Goal: Answer question/provide support: Share knowledge or assist other users

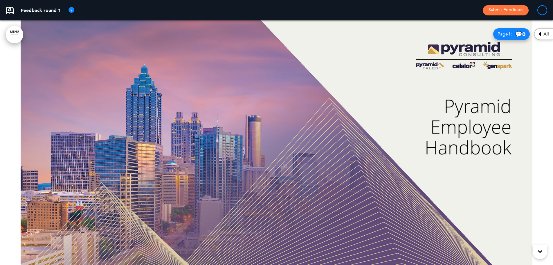
click at [436, 46] on div at bounding box center [276, 142] width 553 height 244
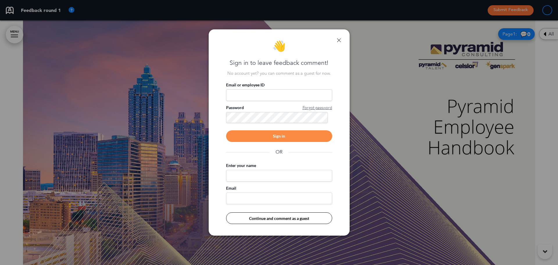
click at [269, 95] on input "Email or employee ID" at bounding box center [279, 95] width 106 height 12
type input "**********"
click at [269, 136] on div "Sign in" at bounding box center [279, 136] width 106 height 12
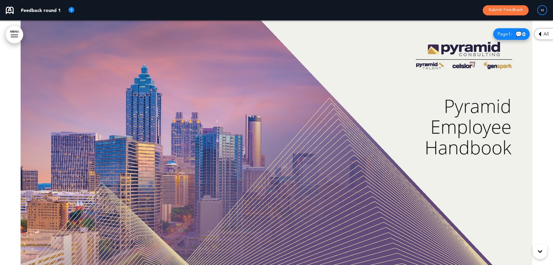
click at [441, 47] on div at bounding box center [276, 142] width 553 height 244
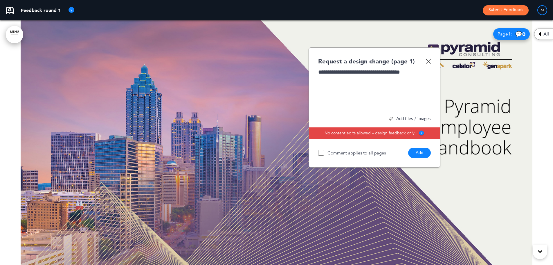
click at [418, 152] on button "Add" at bounding box center [419, 153] width 23 height 10
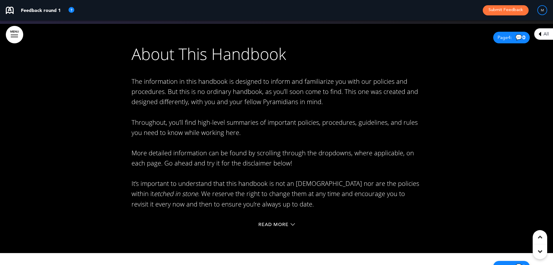
scroll to position [958, 0]
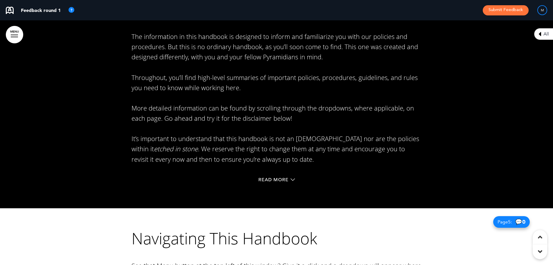
click at [283, 175] on div "Read More" at bounding box center [277, 180] width 290 height 12
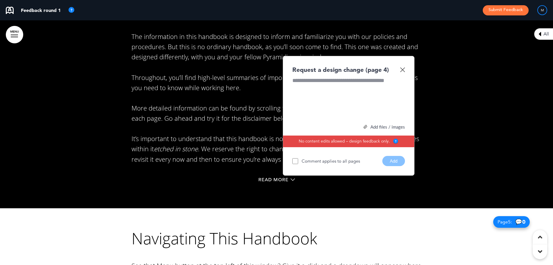
click at [402, 69] on img at bounding box center [402, 69] width 5 height 5
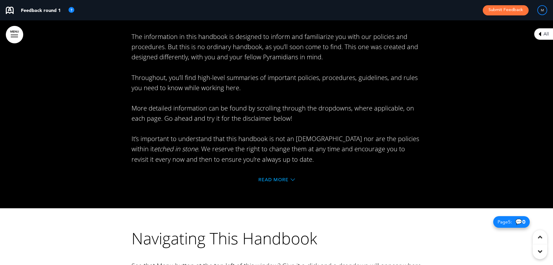
click at [264, 178] on span "Read More" at bounding box center [273, 179] width 30 height 5
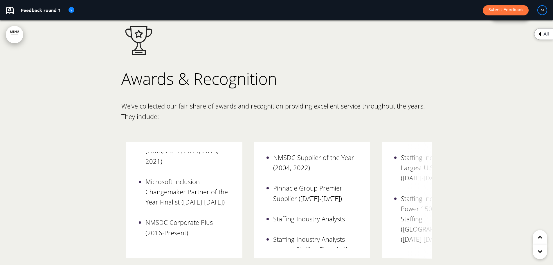
scroll to position [0, 0]
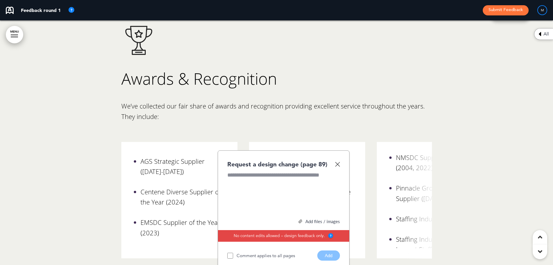
click at [337, 161] on img at bounding box center [337, 163] width 5 height 5
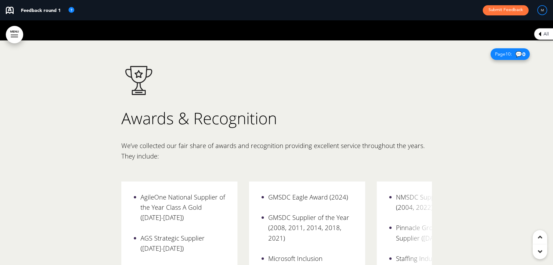
scroll to position [3310, 0]
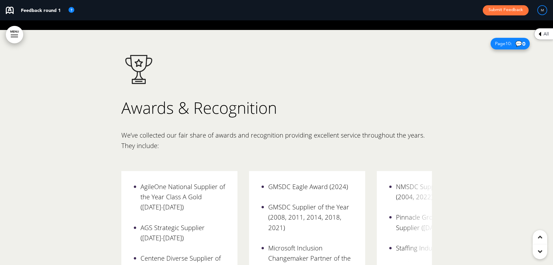
click at [542, 33] on div "All" at bounding box center [543, 34] width 19 height 12
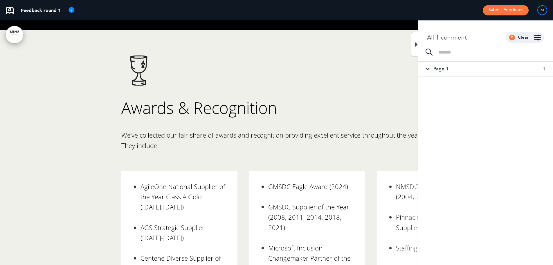
click at [416, 44] on icon at bounding box center [416, 44] width 3 height 7
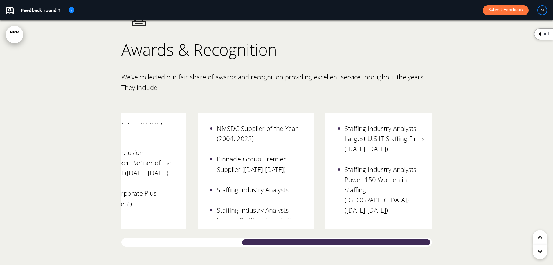
scroll to position [0, 189]
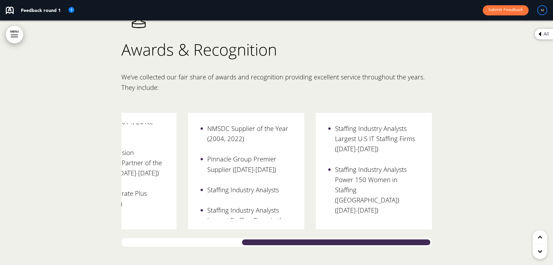
click at [442, 228] on div "Awards & Recognition We’ve collected our fair share of awards and recognition p…" at bounding box center [276, 120] width 553 height 296
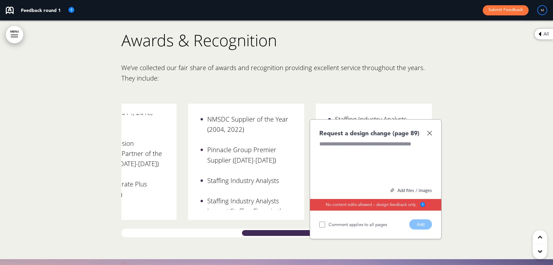
scroll to position [3369, 0]
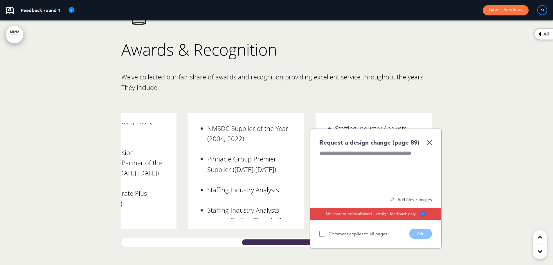
click at [432, 138] on div "Request a design change (page 89)" at bounding box center [375, 142] width 113 height 8
click at [430, 140] on img at bounding box center [429, 142] width 5 height 5
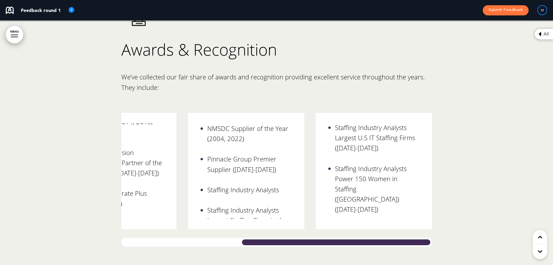
scroll to position [0, 0]
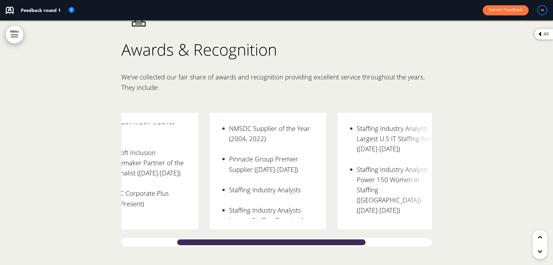
click at [314, 238] on div at bounding box center [272, 242] width 192 height 9
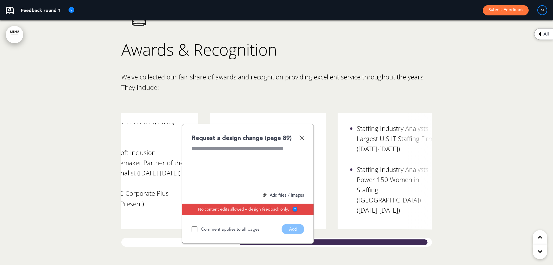
scroll to position [0, 189]
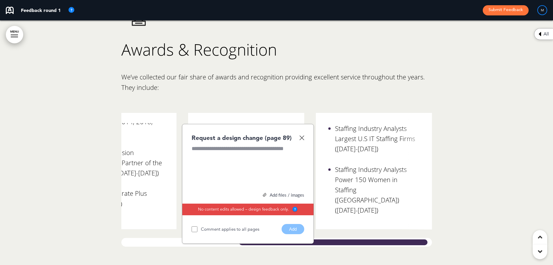
click at [300, 135] on img at bounding box center [301, 137] width 5 height 5
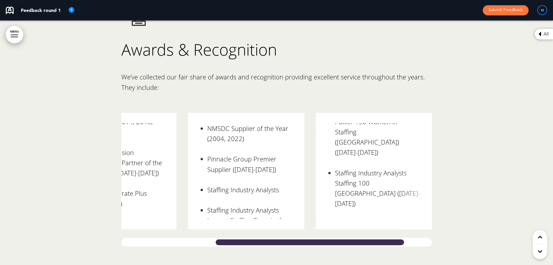
scroll to position [0, 15]
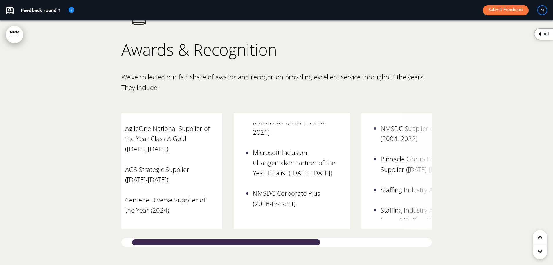
click at [170, 238] on div at bounding box center [226, 242] width 192 height 9
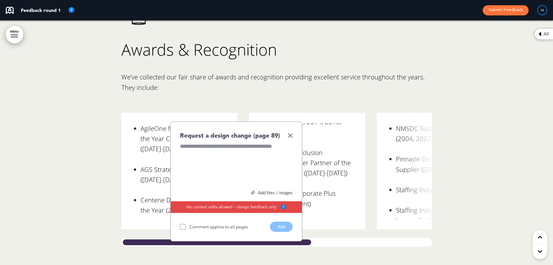
click at [292, 133] on img at bounding box center [290, 135] width 5 height 5
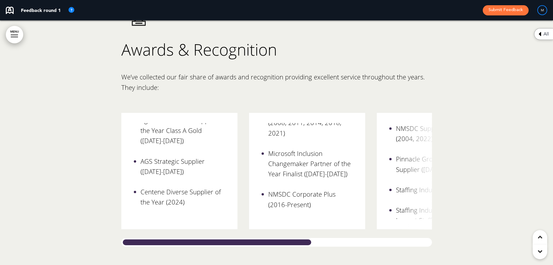
scroll to position [37, 0]
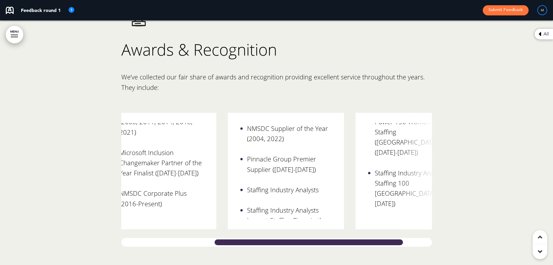
click at [383, 238] on div at bounding box center [309, 242] width 192 height 9
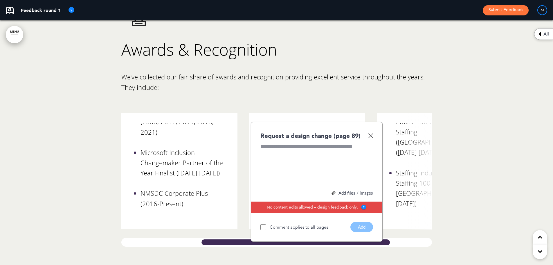
click at [372, 133] on img at bounding box center [370, 135] width 5 height 5
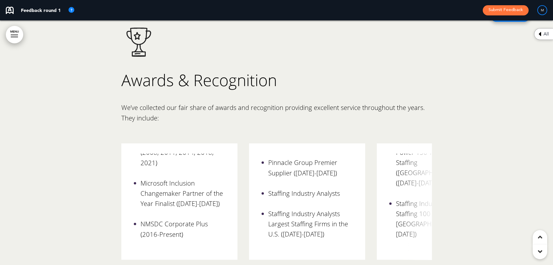
scroll to position [3340, 0]
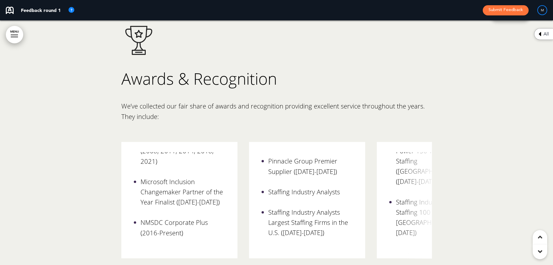
click at [219, 142] on div "GMSDC Eagle Award (2024) GMSDC Supplier of the Year (2008, 2011, 2014, 2018, 20…" at bounding box center [179, 200] width 116 height 116
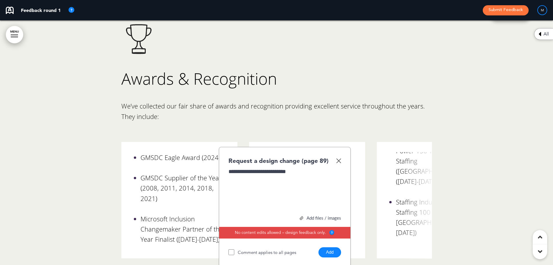
click at [328, 247] on button "Add" at bounding box center [330, 252] width 23 height 10
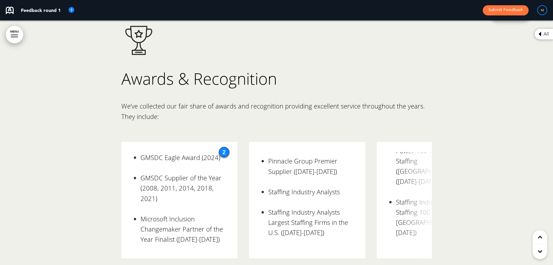
click at [339, 142] on div "NMSDC Supplier of the Year (2004, 2022) Pinnacle Group Premier Supplier (2023-2…" at bounding box center [307, 200] width 116 height 116
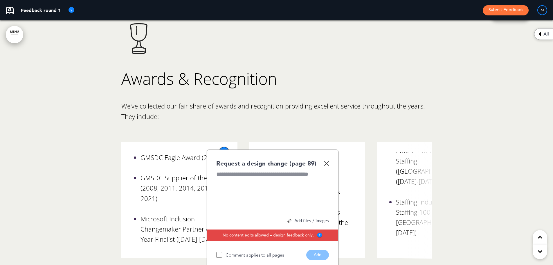
click at [326, 161] on img at bounding box center [326, 163] width 5 height 5
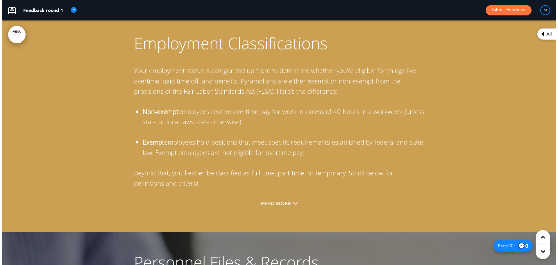
scroll to position [5401, 0]
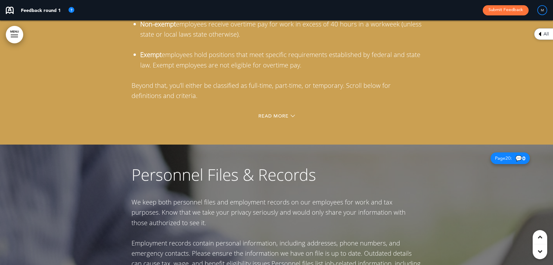
click at [12, 31] on link "MENU" at bounding box center [14, 34] width 17 height 17
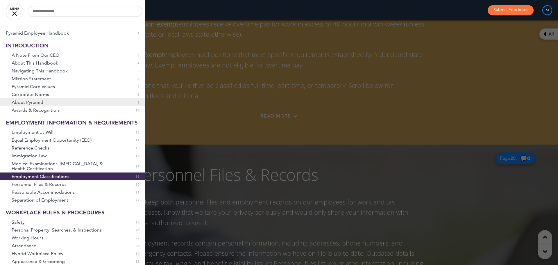
click at [37, 100] on span "About Pyramid" at bounding box center [28, 102] width 32 height 5
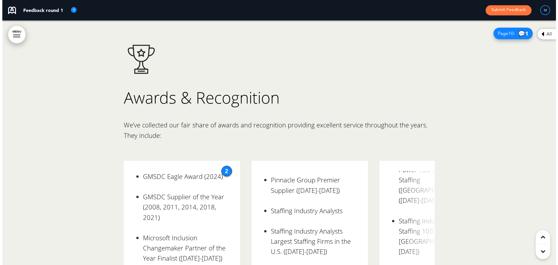
scroll to position [3322, 0]
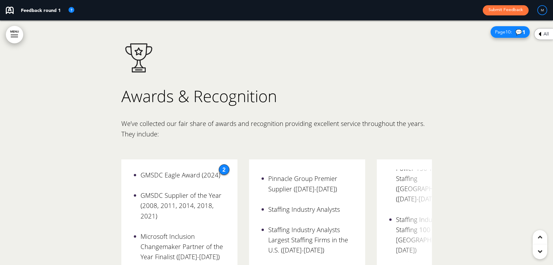
click at [16, 27] on link "MENU" at bounding box center [14, 34] width 17 height 17
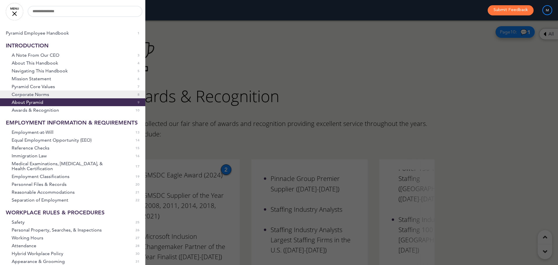
click at [33, 94] on span "Corporate Norms" at bounding box center [30, 94] width 37 height 5
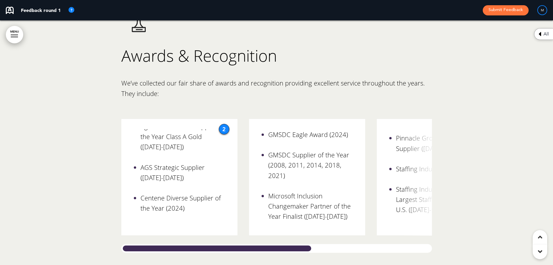
scroll to position [0, 189]
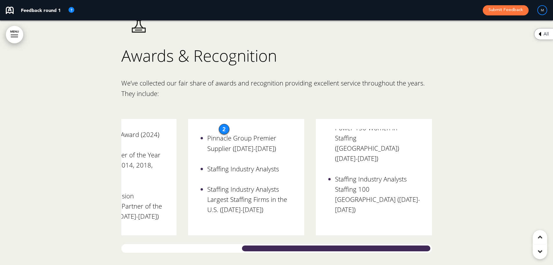
click at [374, 244] on div at bounding box center [336, 248] width 192 height 9
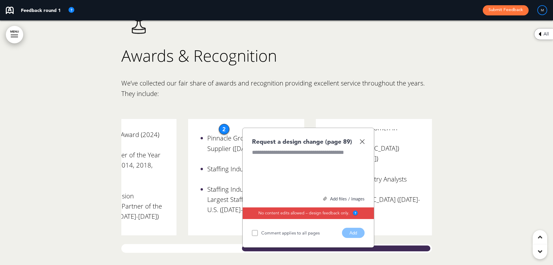
click at [204, 78] on p "We’ve collected our fair share of awards and recognition providing excellent se…" at bounding box center [276, 93] width 311 height 31
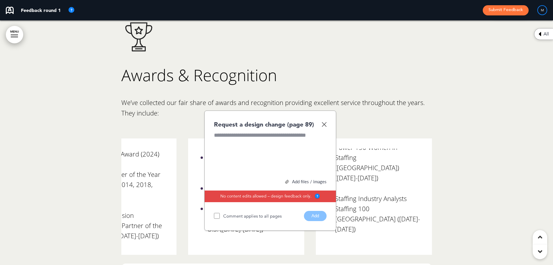
scroll to position [3333, 0]
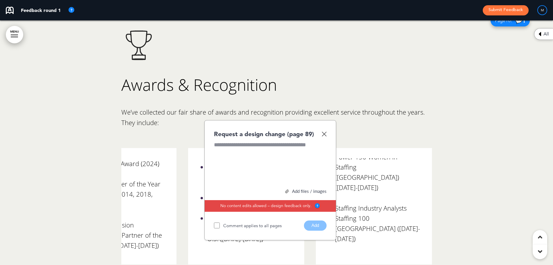
click at [325, 131] on img at bounding box center [324, 133] width 5 height 5
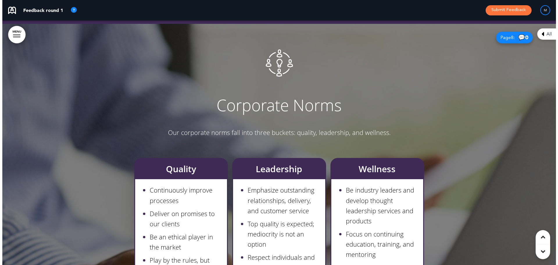
scroll to position [2433, 0]
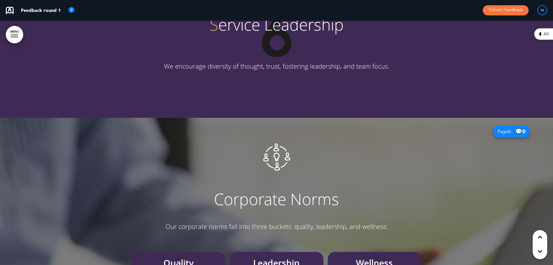
click at [15, 30] on link "MENU" at bounding box center [14, 34] width 17 height 17
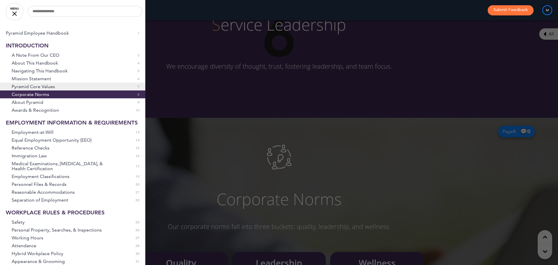
click at [28, 87] on span "Pyramid Core Values" at bounding box center [33, 86] width 43 height 5
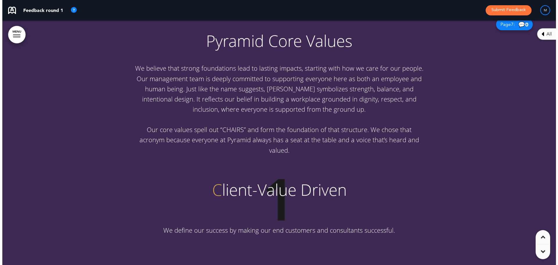
scroll to position [1788, 0]
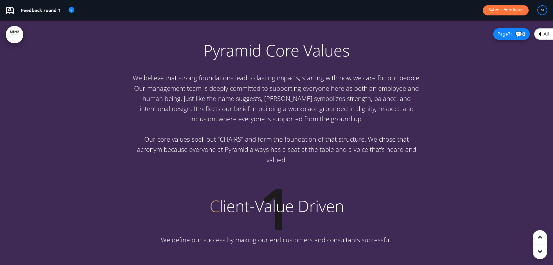
click at [6, 35] on link "MENU" at bounding box center [14, 34] width 17 height 17
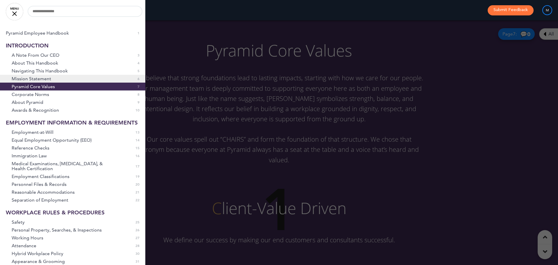
click at [29, 77] on span "Mission Statement" at bounding box center [31, 78] width 39 height 5
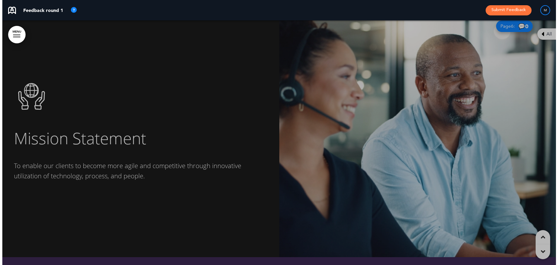
scroll to position [1543, 0]
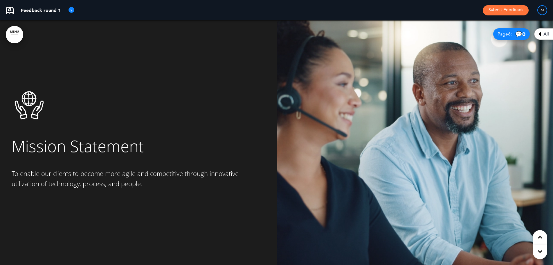
click at [15, 30] on link "MENU" at bounding box center [14, 34] width 17 height 17
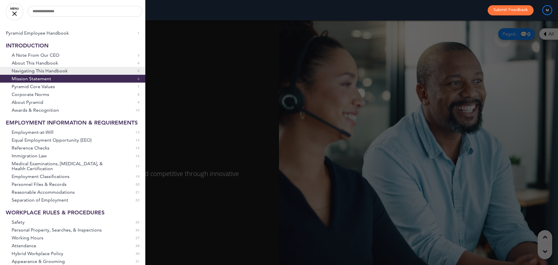
click at [35, 70] on span "Navigating This Handbook" at bounding box center [40, 70] width 56 height 5
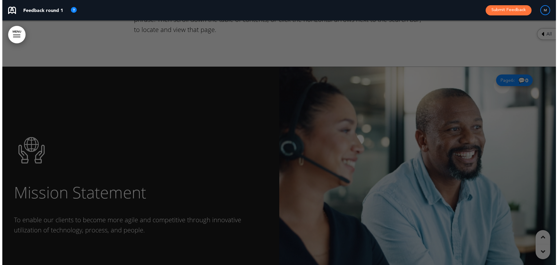
scroll to position [1378, 0]
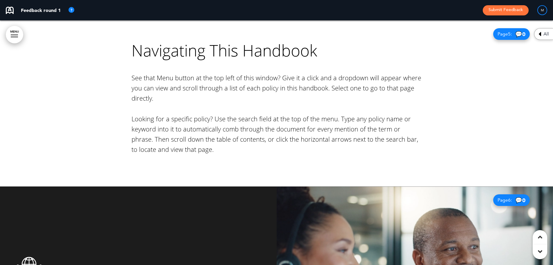
click at [14, 33] on link "MENU" at bounding box center [14, 34] width 17 height 17
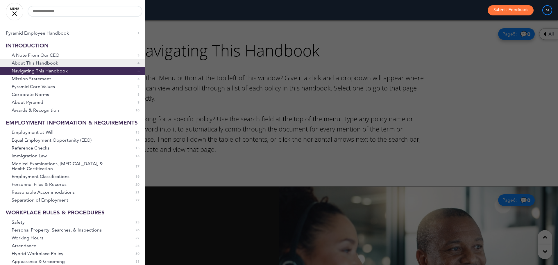
click at [22, 64] on span "About This Handbook" at bounding box center [35, 62] width 46 height 5
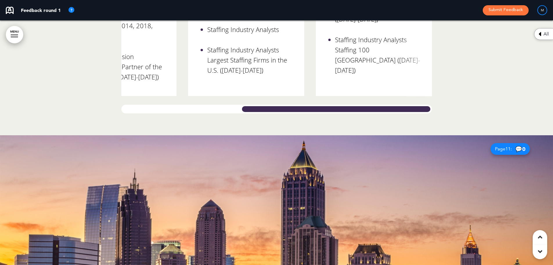
scroll to position [0, 0]
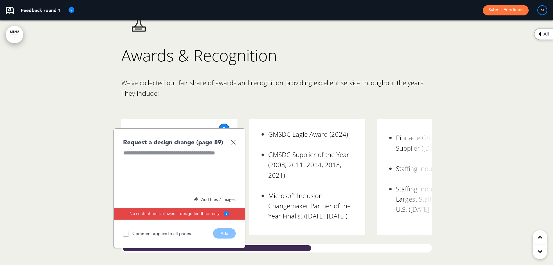
scroll to position [3247, 0]
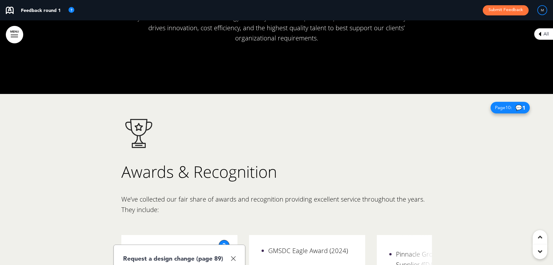
click at [79, 164] on div at bounding box center [276, 242] width 553 height 296
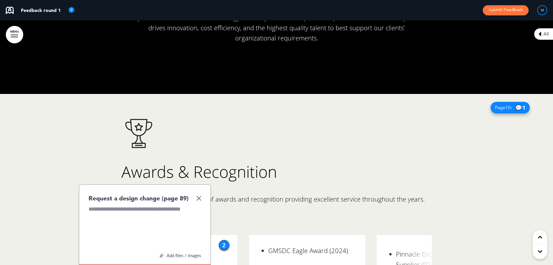
click at [199, 195] on img at bounding box center [198, 197] width 5 height 5
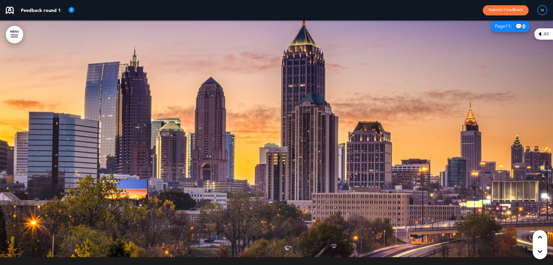
scroll to position [3595, 0]
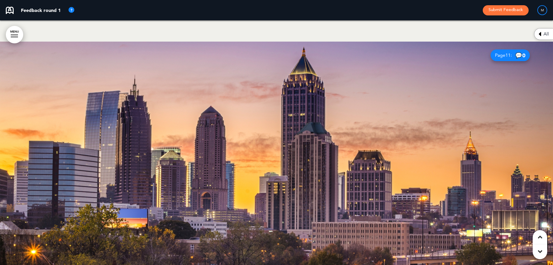
click at [297, 105] on div at bounding box center [276, 164] width 553 height 244
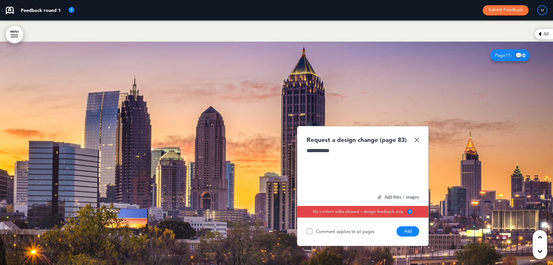
click at [407, 226] on button "Add" at bounding box center [408, 231] width 23 height 10
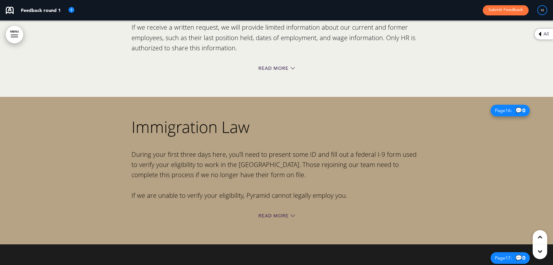
scroll to position [4611, 0]
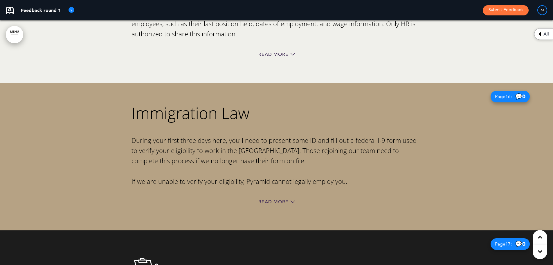
click at [304, 108] on div "Immigration Law During your first three days here, you’ll need to present some …" at bounding box center [277, 146] width 290 height 82
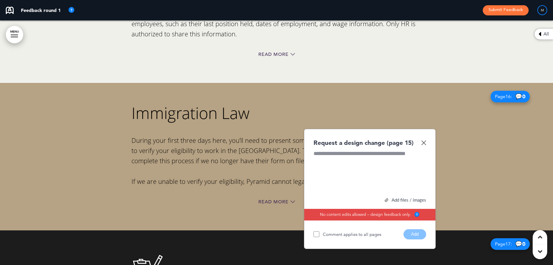
click at [423, 140] on img at bounding box center [423, 142] width 5 height 5
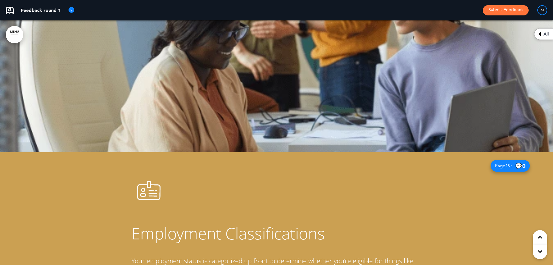
scroll to position [4995, 0]
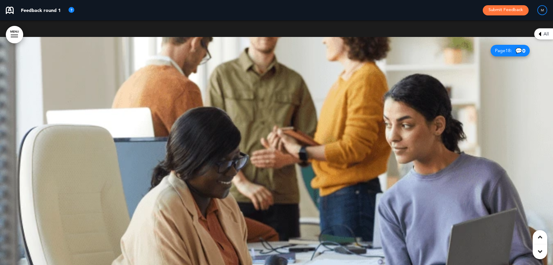
click at [298, 89] on div at bounding box center [276, 159] width 553 height 244
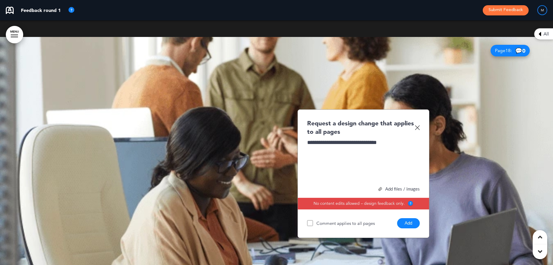
click at [394, 139] on div "**********" at bounding box center [363, 161] width 113 height 44
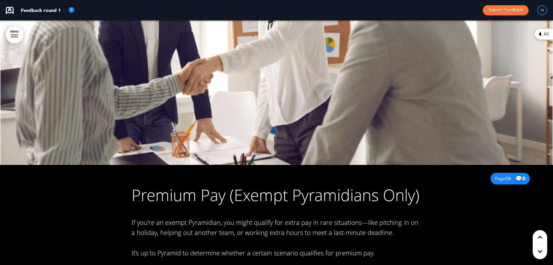
scroll to position [15943, 0]
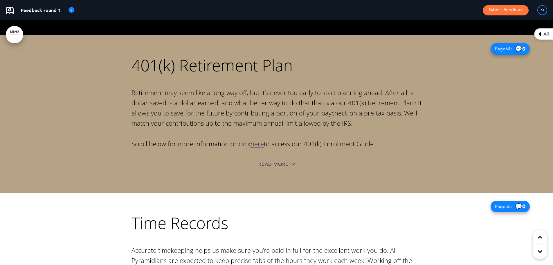
click at [540, 237] on icon at bounding box center [540, 236] width 4 height 7
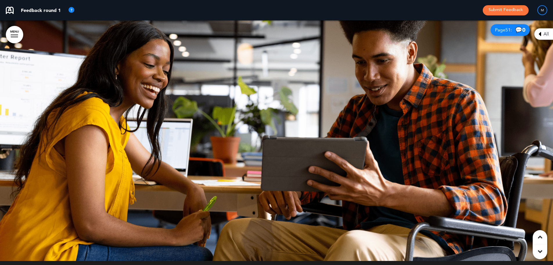
click at [540, 237] on icon at bounding box center [540, 236] width 4 height 7
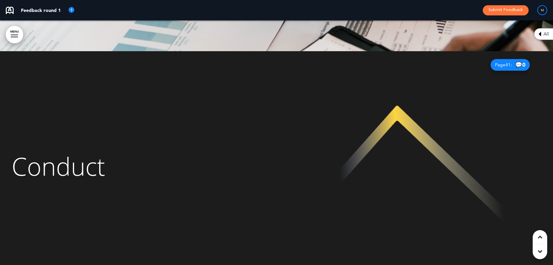
click at [540, 237] on icon at bounding box center [540, 236] width 4 height 7
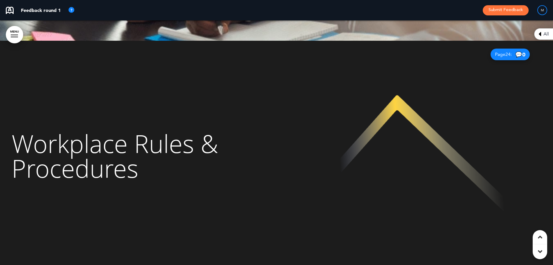
click at [540, 237] on icon at bounding box center [540, 236] width 4 height 7
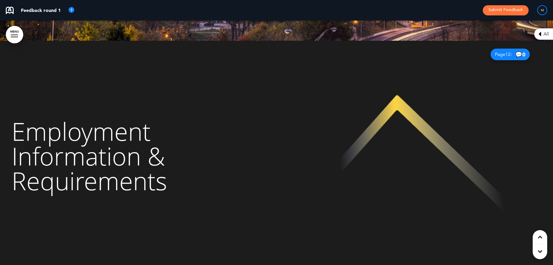
click at [540, 237] on icon at bounding box center [540, 236] width 4 height 7
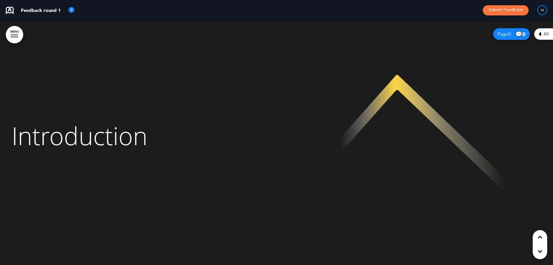
click at [540, 237] on icon at bounding box center [540, 236] width 4 height 7
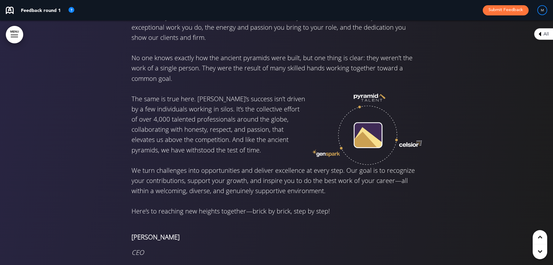
scroll to position [668, 0]
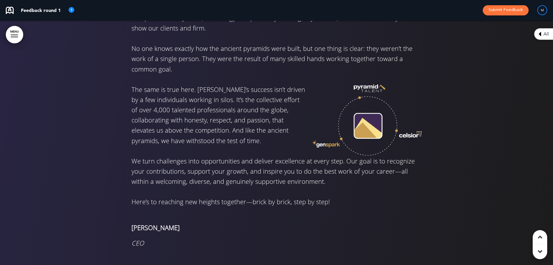
click at [542, 251] on icon at bounding box center [540, 251] width 4 height 7
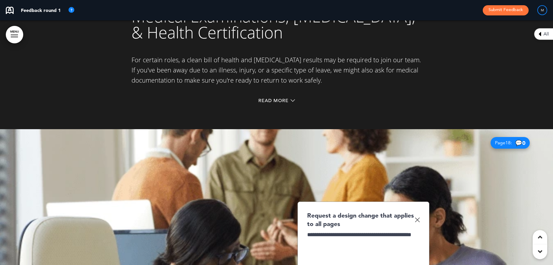
scroll to position [4990, 0]
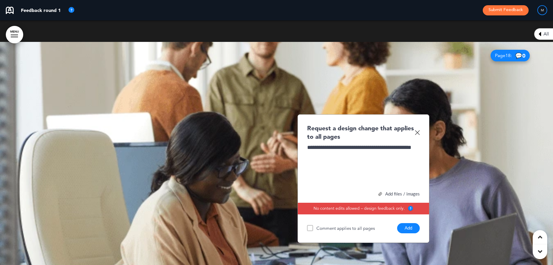
click at [15, 33] on link "MENU" at bounding box center [14, 34] width 17 height 17
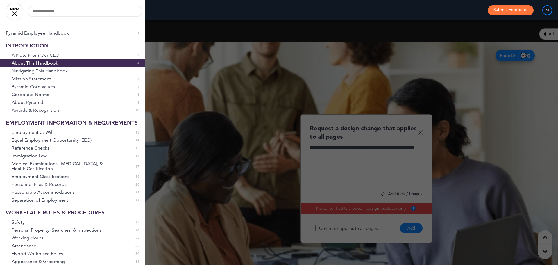
click at [15, 12] on link "MENU" at bounding box center [14, 11] width 17 height 17
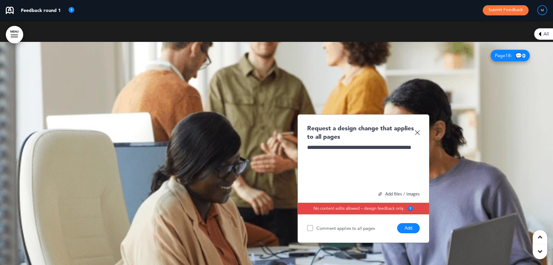
click at [403, 223] on button "Add" at bounding box center [408, 228] width 23 height 10
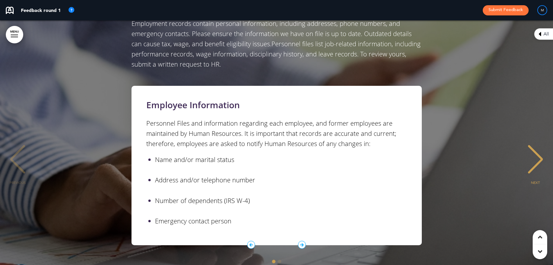
scroll to position [5629, 0]
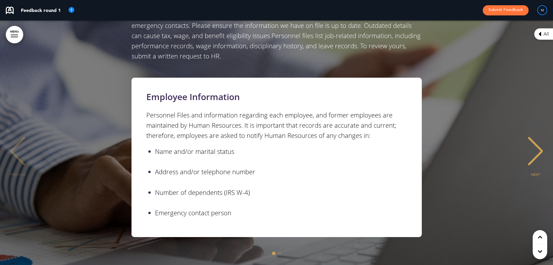
click at [537, 142] on div "NEXT" at bounding box center [536, 156] width 18 height 29
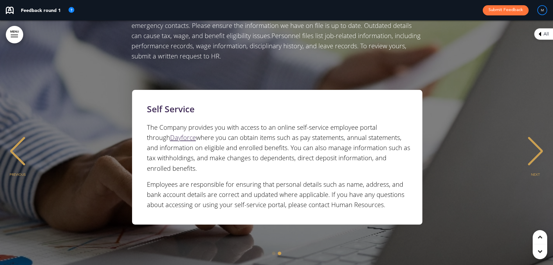
scroll to position [0, 544]
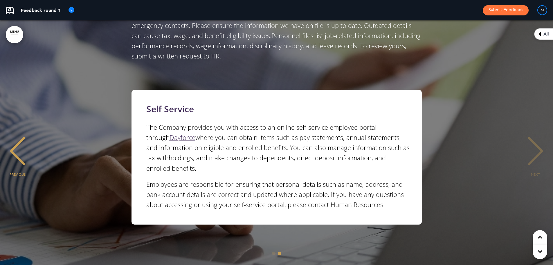
click at [537, 142] on div "NEXT" at bounding box center [536, 156] width 18 height 29
click at [18, 142] on div "PREVIOUS" at bounding box center [18, 156] width 18 height 29
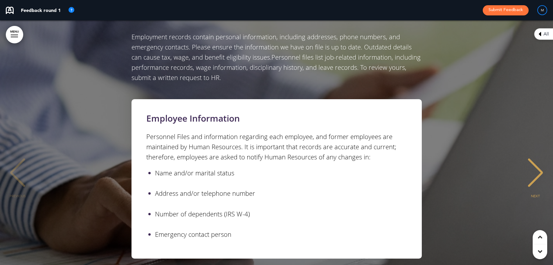
scroll to position [5571, 0]
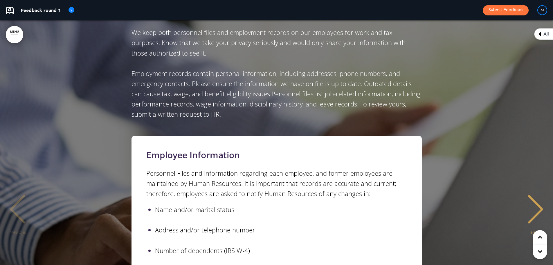
click at [136, 136] on div "Employee Information Personnel Files and information regarding each employee, a…" at bounding box center [277, 215] width 290 height 159
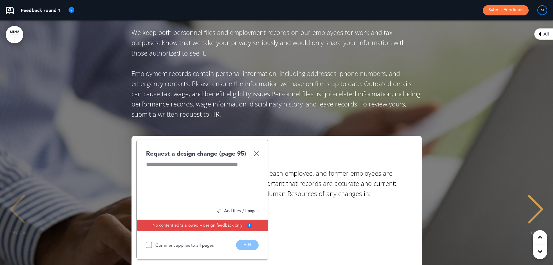
click at [175, 160] on div at bounding box center [202, 182] width 113 height 44
click at [161, 160] on div at bounding box center [202, 182] width 113 height 44
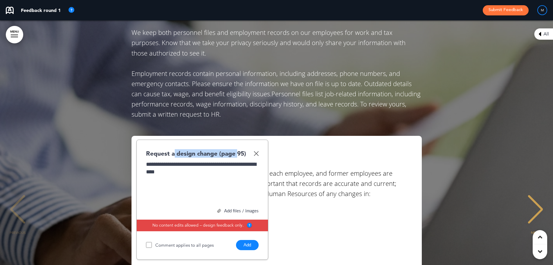
drag, startPoint x: 175, startPoint y: 125, endPoint x: 239, endPoint y: 127, distance: 64.8
click at [239, 139] on div "**********" at bounding box center [202, 199] width 132 height 120
click at [186, 160] on div "**********" at bounding box center [202, 182] width 113 height 44
click at [259, 139] on div "**********" at bounding box center [202, 199] width 132 height 120
click at [256, 151] on img at bounding box center [256, 153] width 5 height 5
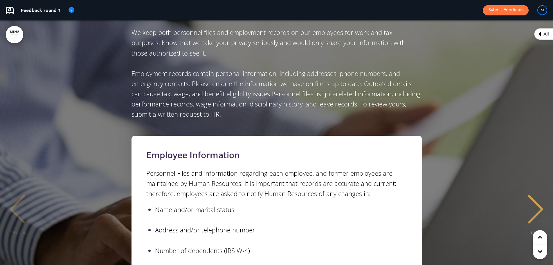
click at [305, 150] on h6 "Employee Information" at bounding box center [278, 154] width 264 height 9
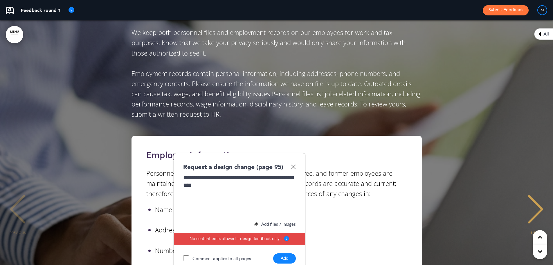
drag, startPoint x: 220, startPoint y: 135, endPoint x: 224, endPoint y: 141, distance: 7.3
click at [223, 153] on div "**********" at bounding box center [240, 213] width 132 height 120
click at [293, 164] on img at bounding box center [293, 166] width 5 height 5
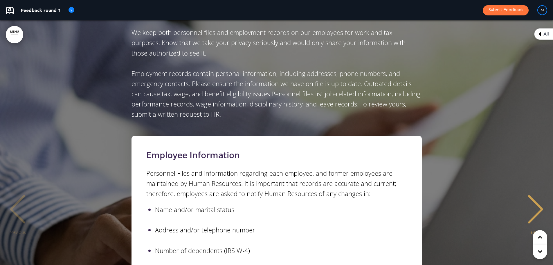
click at [271, 150] on h6 "Employee Information" at bounding box center [278, 154] width 264 height 9
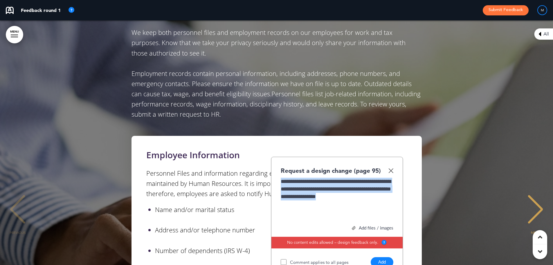
drag, startPoint x: 376, startPoint y: 178, endPoint x: 280, endPoint y: 162, distance: 97.7
click at [280, 162] on div "**********" at bounding box center [337, 217] width 132 height 120
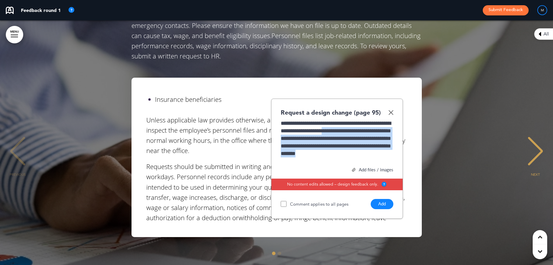
scroll to position [2, 0]
drag, startPoint x: 363, startPoint y: 109, endPoint x: 366, endPoint y: 141, distance: 31.8
click at [366, 141] on div "**********" at bounding box center [337, 141] width 113 height 44
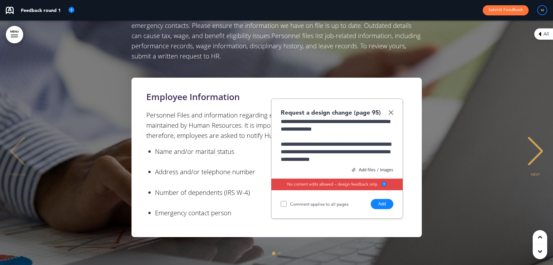
scroll to position [31, 0]
click at [387, 199] on button "Add" at bounding box center [382, 204] width 23 height 10
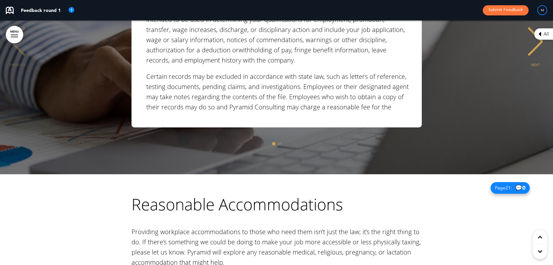
scroll to position [5629, 0]
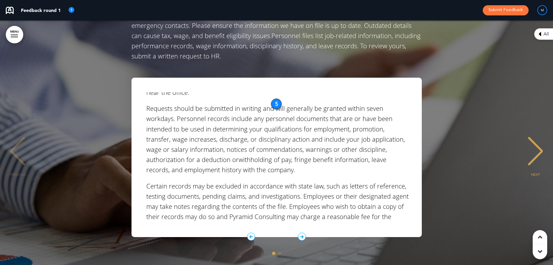
click at [298, 232] on div "1 / 2" at bounding box center [276, 236] width 145 height 8
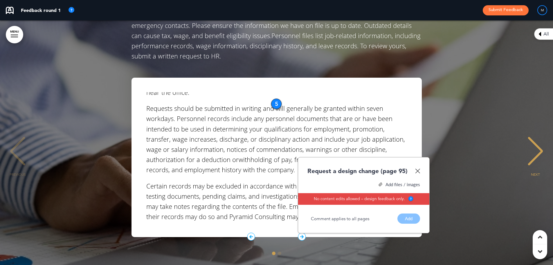
scroll to position [0, 0]
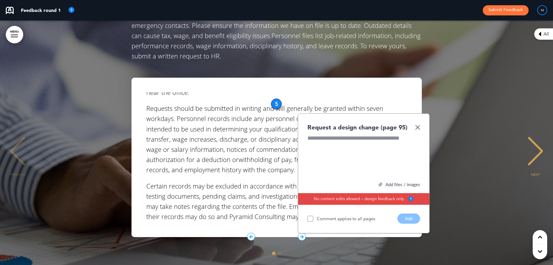
click at [296, 232] on div "1 / 2" at bounding box center [276, 236] width 145 height 8
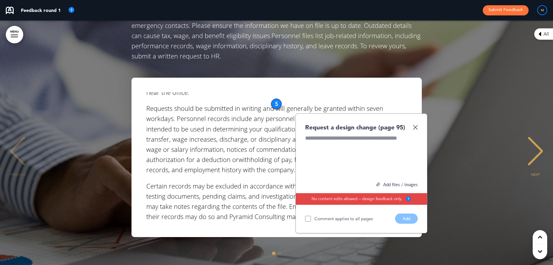
click at [416, 125] on img at bounding box center [415, 127] width 5 height 5
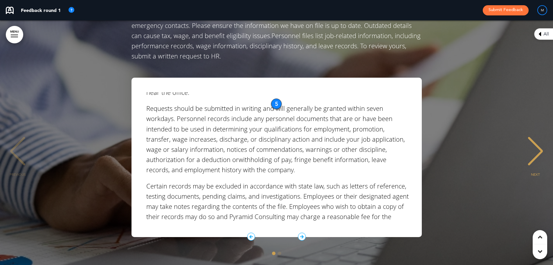
click at [301, 232] on icon "1 / 2" at bounding box center [302, 236] width 8 height 8
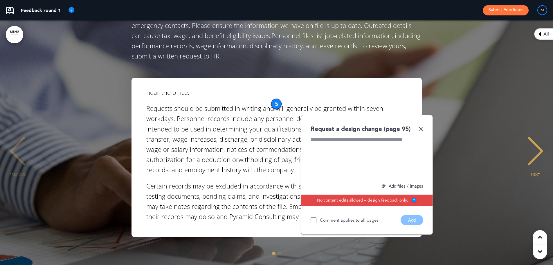
click at [424, 115] on div "Request a design change (page 95) Add files / images Select or drag & drop your…" at bounding box center [367, 175] width 132 height 120
click at [422, 126] on img at bounding box center [420, 128] width 5 height 5
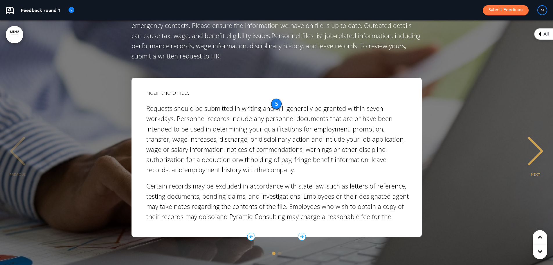
click at [300, 232] on icon "1 / 2" at bounding box center [302, 236] width 8 height 8
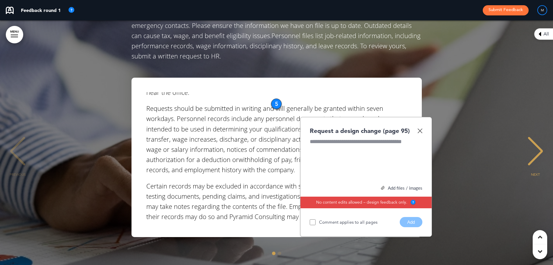
click at [422, 128] on img at bounding box center [420, 130] width 5 height 5
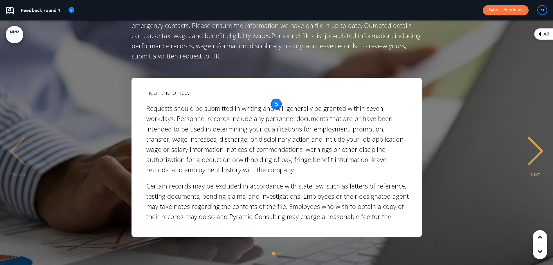
click at [538, 142] on div "NEXT" at bounding box center [536, 156] width 18 height 29
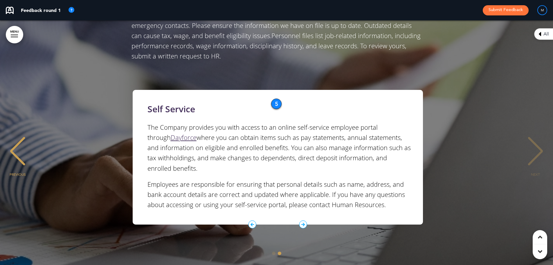
scroll to position [0, 544]
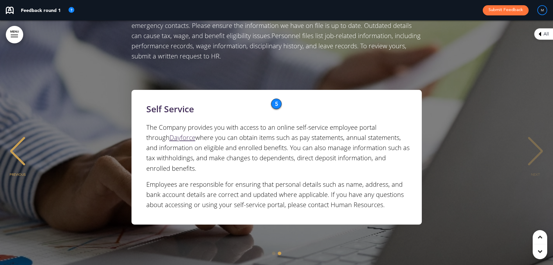
click at [16, 142] on div "PREVIOUS" at bounding box center [18, 156] width 18 height 29
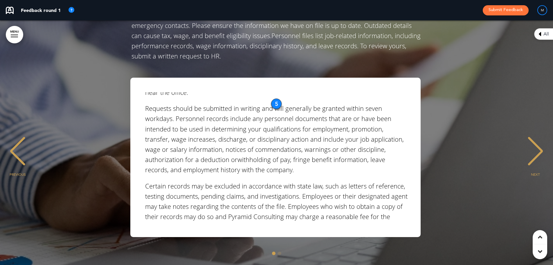
scroll to position [0, 0]
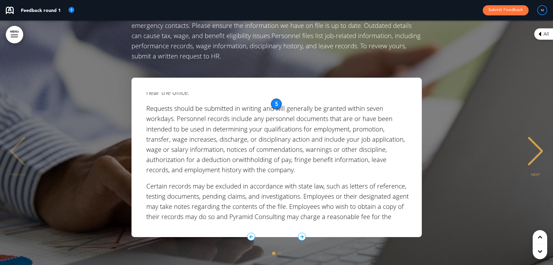
click at [276, 211] on div "Employee Information Personnel Files and information regarding each employee, a…" at bounding box center [277, 157] width 290 height 159
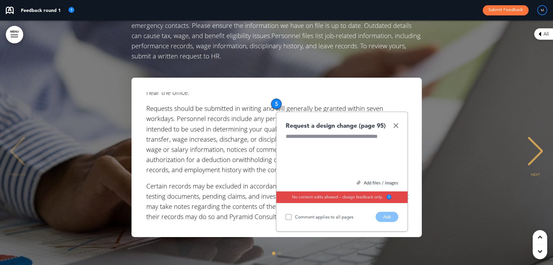
click at [399, 112] on div "Request a design change (page 95) Add files / images Select or drag & drop your…" at bounding box center [342, 172] width 132 height 120
click at [396, 123] on img at bounding box center [395, 125] width 5 height 5
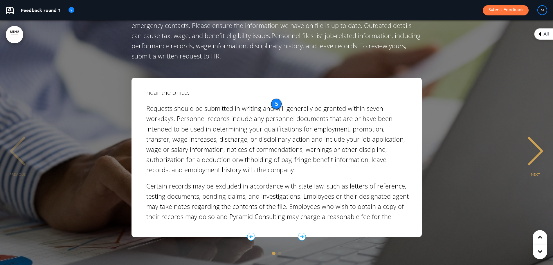
click at [300, 232] on icon "1 / 2" at bounding box center [302, 236] width 8 height 8
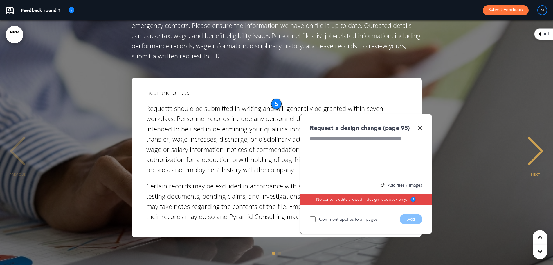
click at [418, 125] on img at bounding box center [420, 127] width 5 height 5
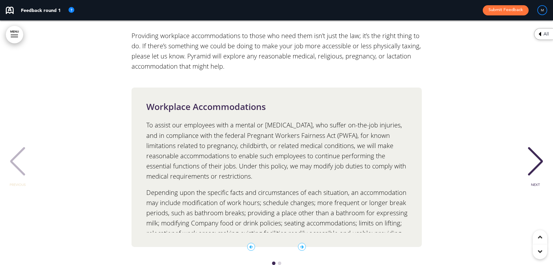
scroll to position [5948, 0]
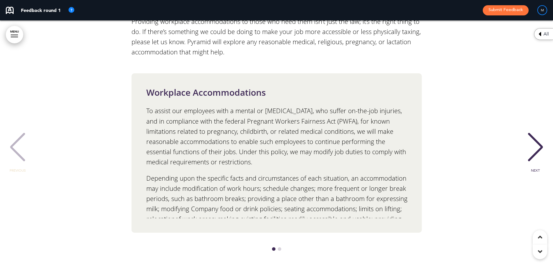
click at [539, 138] on div "NEXT" at bounding box center [536, 152] width 18 height 29
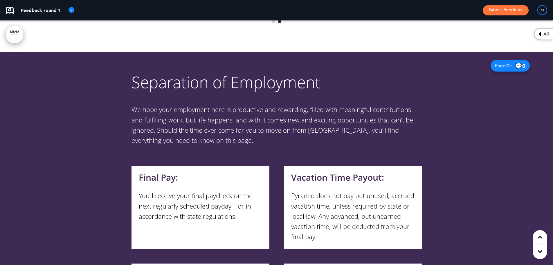
scroll to position [6180, 0]
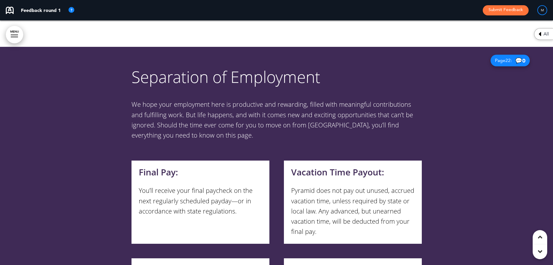
click at [148, 207] on div "Final Pay: You’ll receive your final paycheck on the next regularly scheduled p…" at bounding box center [201, 201] width 138 height 83
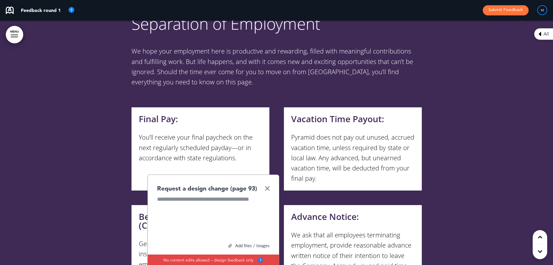
scroll to position [6239, 0]
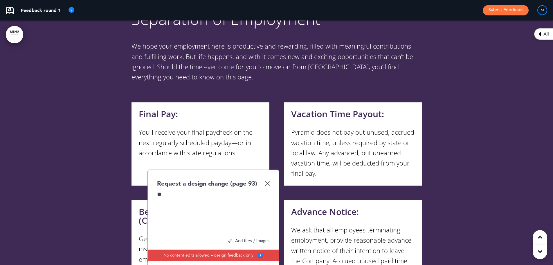
click at [174, 190] on div "**" at bounding box center [213, 212] width 113 height 44
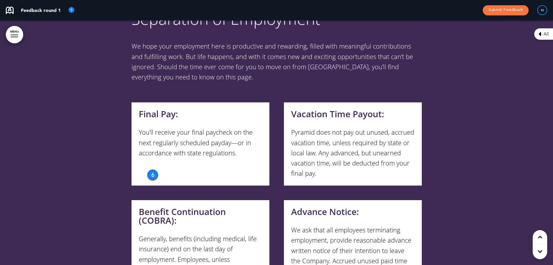
click at [380, 109] on h6 "Vacation Time Payout:" at bounding box center [352, 113] width 123 height 9
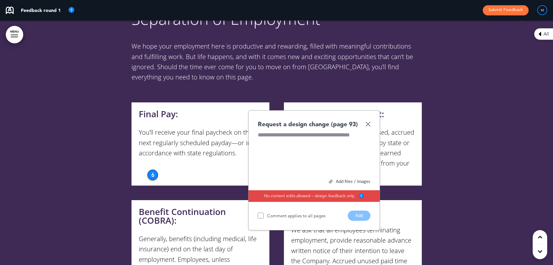
click at [319, 131] on div at bounding box center [314, 153] width 113 height 44
click at [362, 210] on button "Add" at bounding box center [359, 215] width 23 height 10
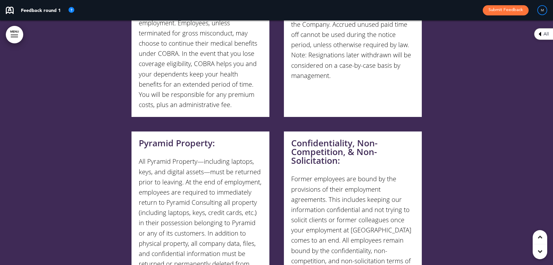
scroll to position [6471, 0]
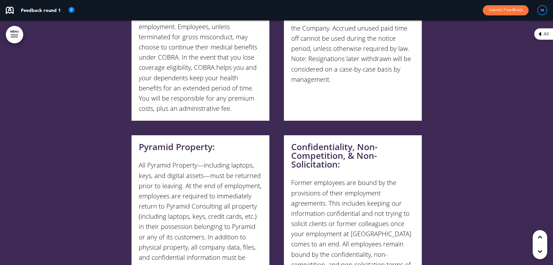
click at [378, 142] on h6 "Confidentiality, Non-Competition, & Non-Solicitation:" at bounding box center [352, 155] width 123 height 26
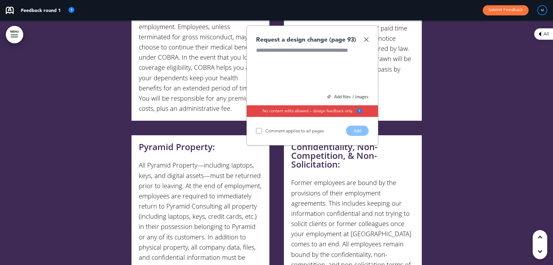
scroll to position [6442, 0]
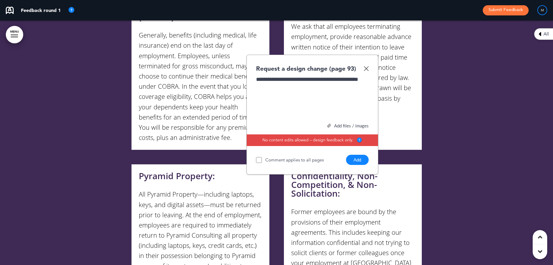
click at [317, 76] on div "**********" at bounding box center [312, 98] width 113 height 44
click at [284, 76] on div "**********" at bounding box center [312, 98] width 113 height 44
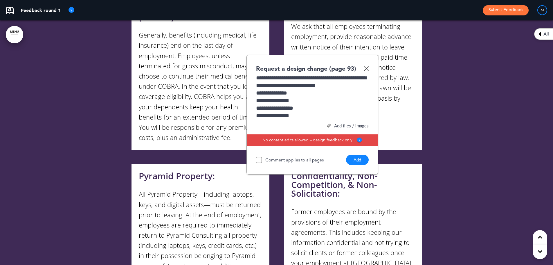
click at [349, 154] on button "Add" at bounding box center [357, 159] width 23 height 10
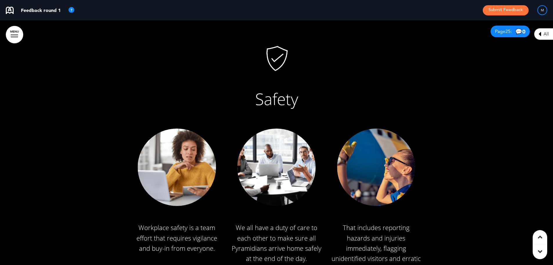
scroll to position [7342, 0]
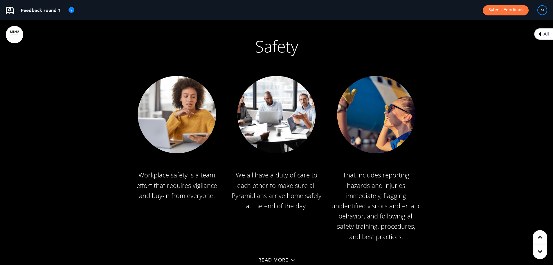
click at [167, 85] on img at bounding box center [177, 114] width 78 height 77
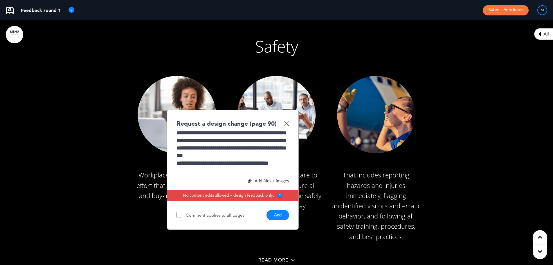
scroll to position [17, 0]
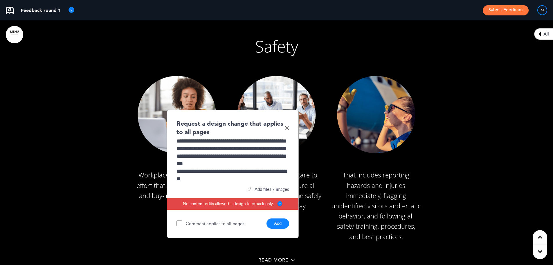
click at [276, 218] on button "Add" at bounding box center [278, 223] width 23 height 10
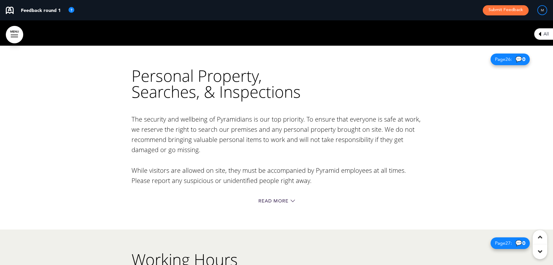
scroll to position [7574, 0]
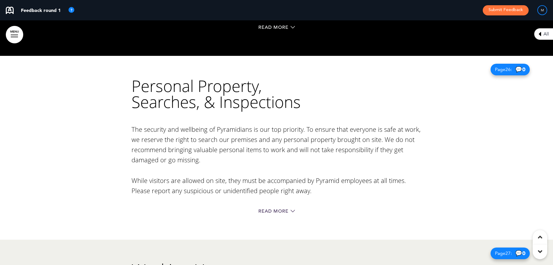
click at [268, 206] on div "Read More" at bounding box center [277, 212] width 290 height 12
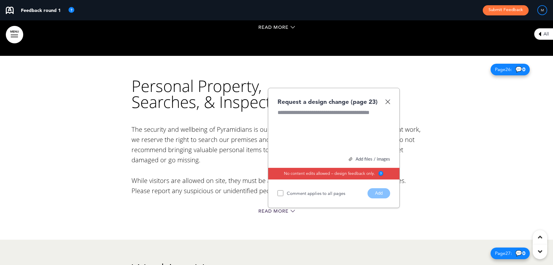
click at [389, 99] on img at bounding box center [387, 101] width 5 height 5
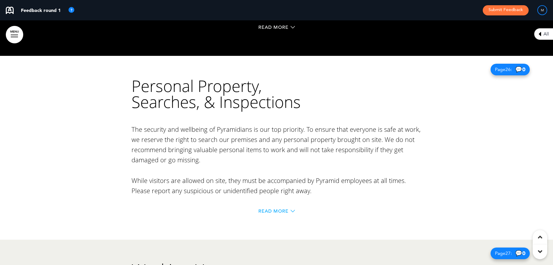
click at [287, 209] on span "Read More" at bounding box center [273, 211] width 30 height 5
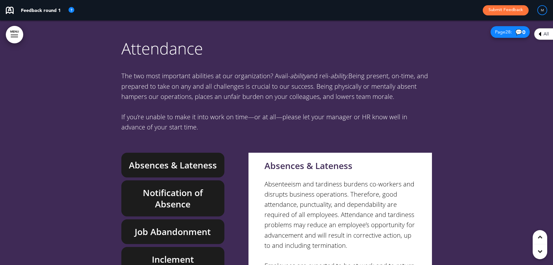
scroll to position [8184, 0]
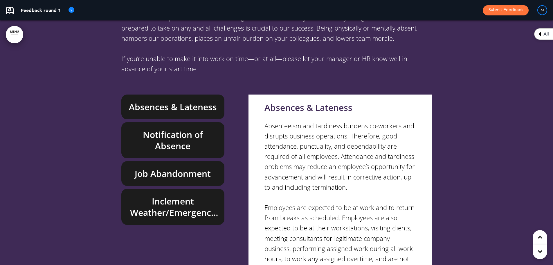
click at [202, 195] on h6 "Inclement Weather/Emergency Closings" at bounding box center [173, 206] width 90 height 23
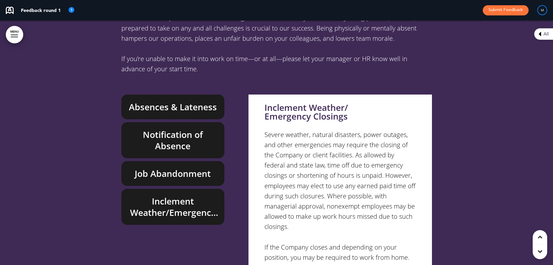
click at [140, 195] on h6 "Inclement Weather/Emergency Closings" at bounding box center [173, 206] width 90 height 23
click at [112, 163] on div at bounding box center [276, 140] width 553 height 360
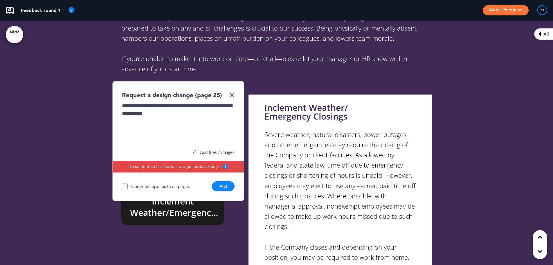
click at [173, 102] on div "**********" at bounding box center [178, 124] width 113 height 44
click at [218, 181] on button "Add" at bounding box center [223, 186] width 23 height 10
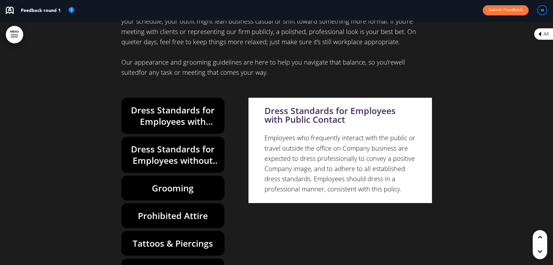
scroll to position [9201, 0]
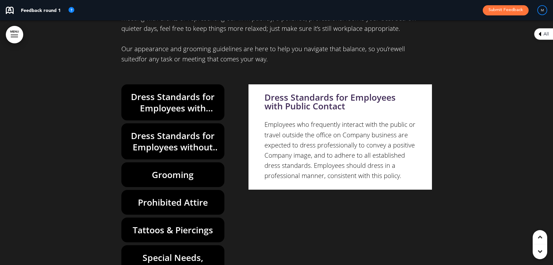
click at [112, 55] on div at bounding box center [276, 120] width 553 height 380
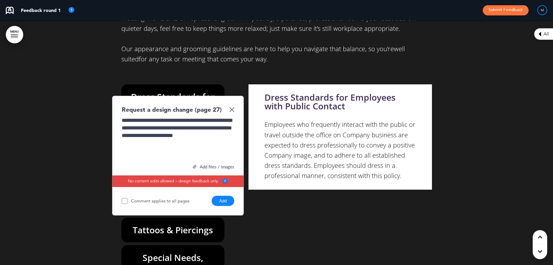
click at [220, 195] on button "Add" at bounding box center [223, 200] width 23 height 10
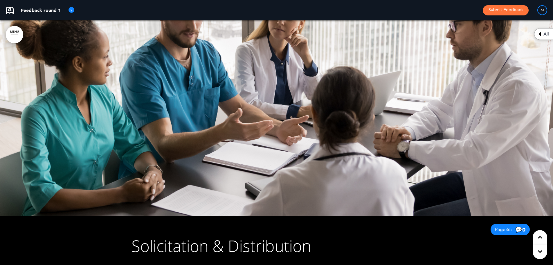
scroll to position [10275, 0]
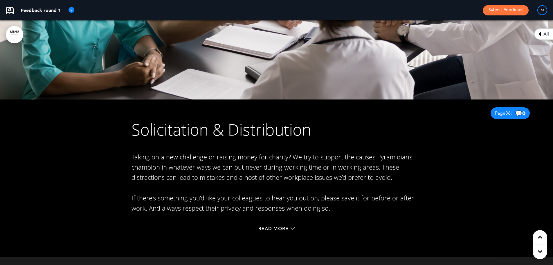
click at [275, 223] on div "Read More" at bounding box center [277, 229] width 290 height 12
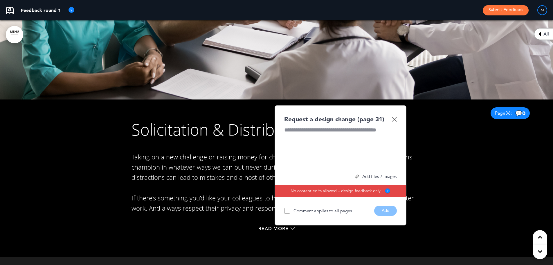
click at [394, 116] on img at bounding box center [394, 118] width 5 height 5
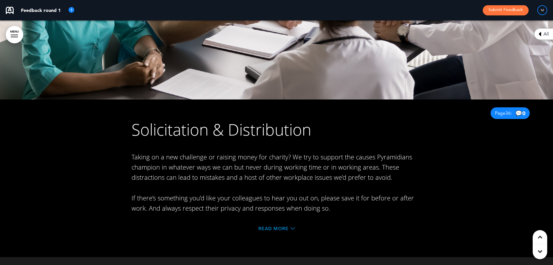
click at [286, 226] on span "Read More" at bounding box center [273, 228] width 30 height 5
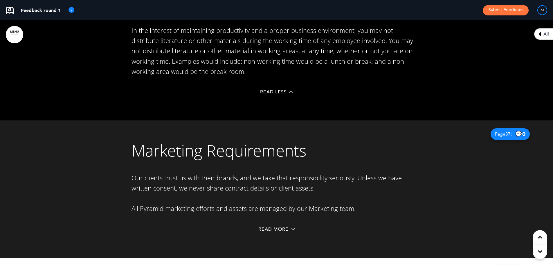
scroll to position [10507, 0]
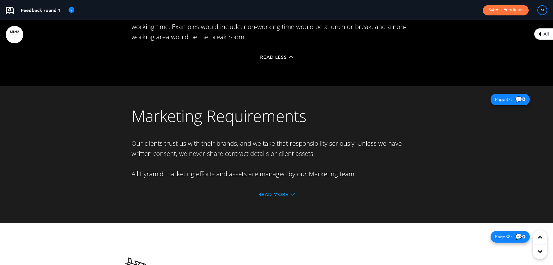
click at [277, 192] on span "Read More" at bounding box center [273, 194] width 30 height 5
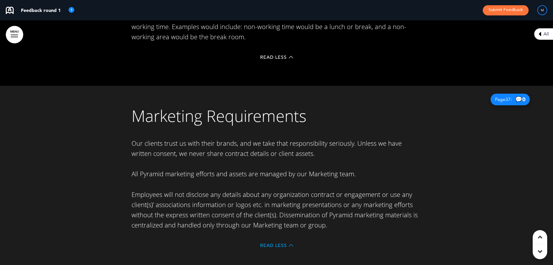
click at [268, 243] on span "Read Less" at bounding box center [273, 245] width 27 height 5
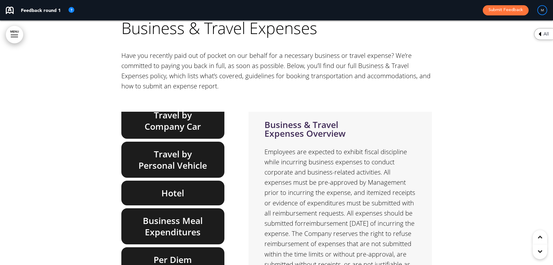
scroll to position [10831, 0]
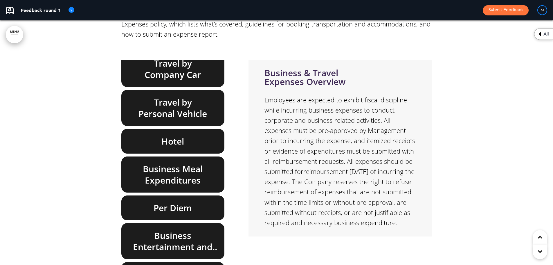
click at [111, 203] on div at bounding box center [276, 107] width 553 height 416
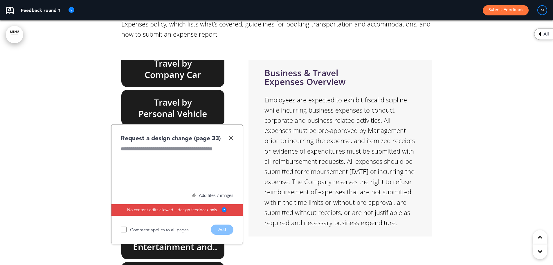
click at [229, 135] on img at bounding box center [231, 137] width 5 height 5
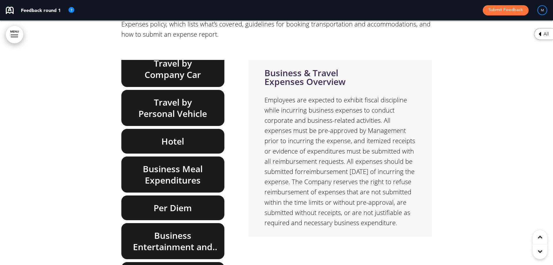
click at [162, 229] on h6 "Business Entertainment and Gifts" at bounding box center [173, 240] width 90 height 23
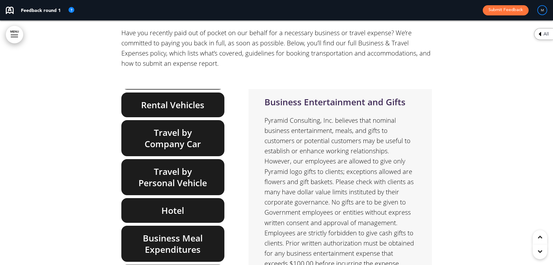
scroll to position [131, 0]
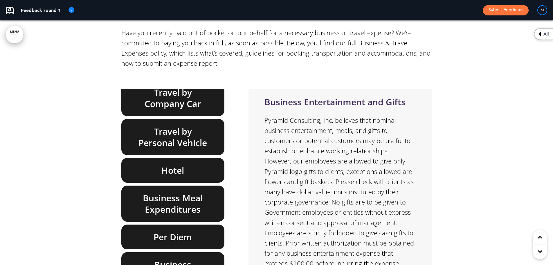
click at [118, 208] on div at bounding box center [276, 136] width 553 height 416
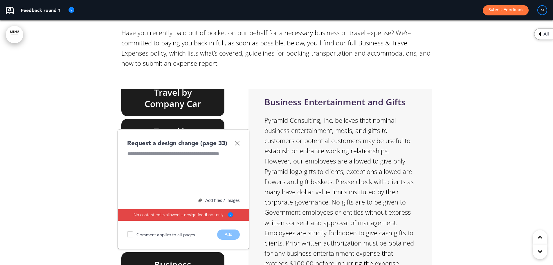
click at [168, 150] on div at bounding box center [183, 172] width 113 height 44
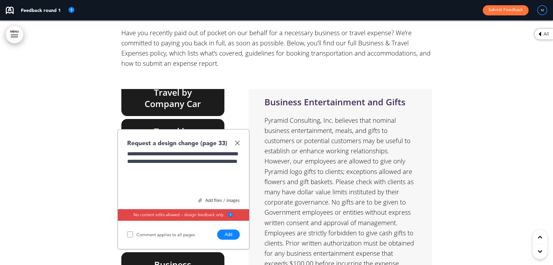
click at [224, 229] on button "Add" at bounding box center [228, 234] width 23 height 10
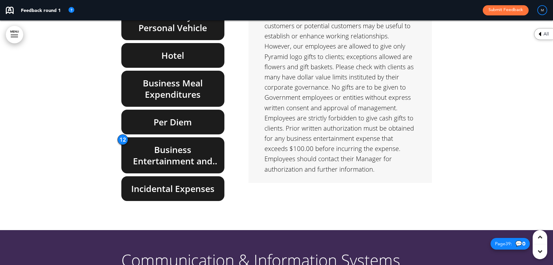
scroll to position [10860, 0]
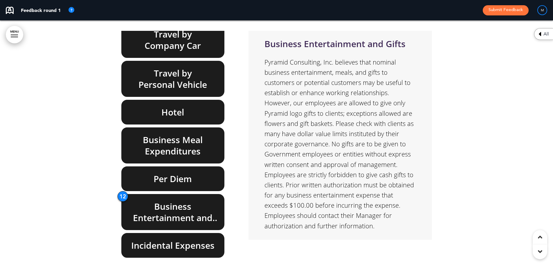
click at [118, 150] on div at bounding box center [276, 78] width 553 height 416
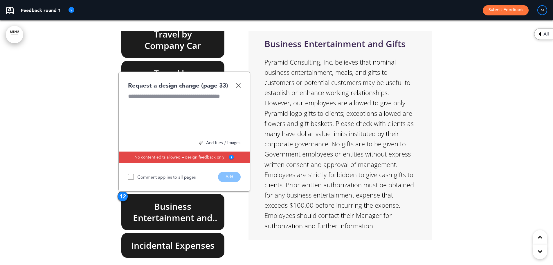
click at [240, 81] on div "Request a design change (page 33)" at bounding box center [184, 85] width 113 height 8
click at [237, 83] on img at bounding box center [238, 85] width 5 height 5
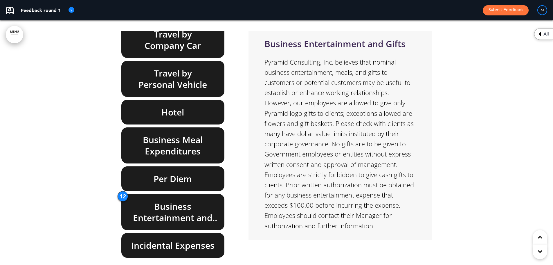
click at [541, 34] on icon at bounding box center [540, 33] width 3 height 7
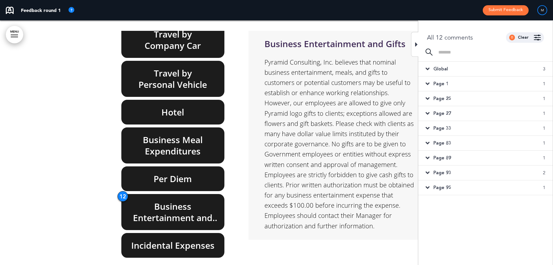
click at [438, 188] on span "Page 95" at bounding box center [443, 187] width 18 height 6
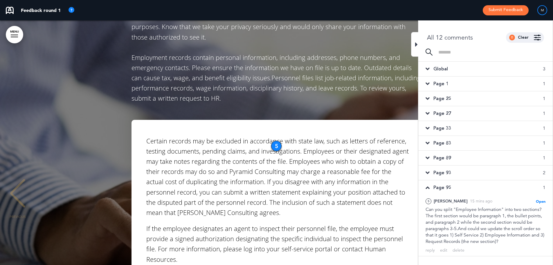
scroll to position [5505, 0]
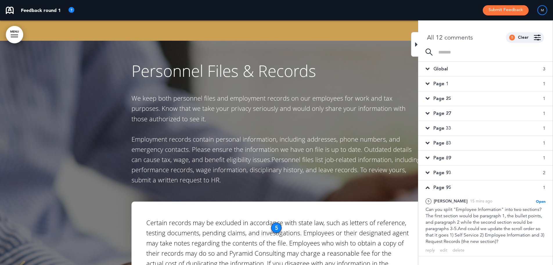
click at [438, 188] on span "Page 95" at bounding box center [443, 187] width 18 height 6
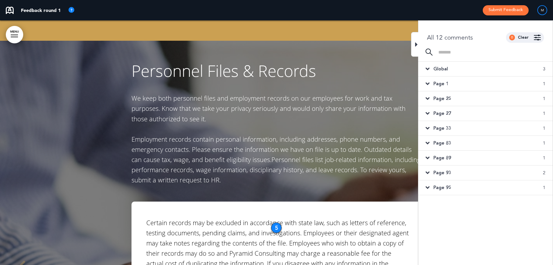
click at [432, 189] on div "Page 95 1" at bounding box center [485, 187] width 134 height 15
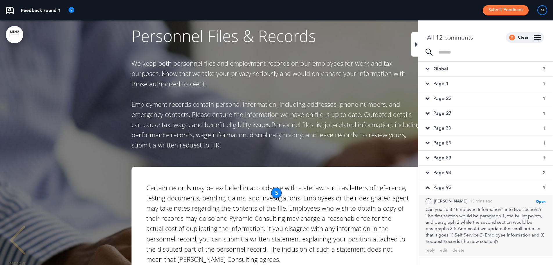
scroll to position [5563, 0]
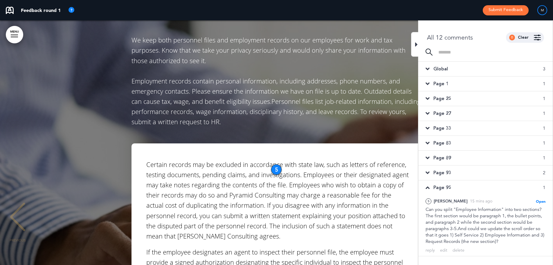
click at [445, 185] on span "Page 95" at bounding box center [443, 187] width 18 height 6
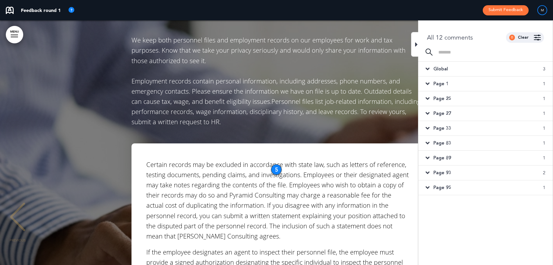
click at [452, 70] on div "Global 3" at bounding box center [485, 69] width 134 height 15
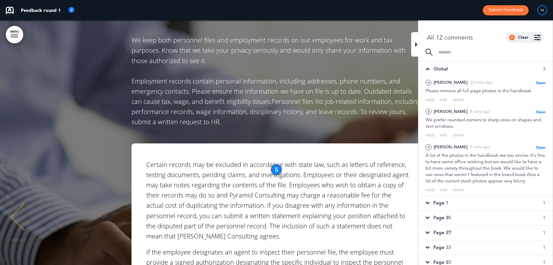
click at [451, 70] on div "Global 3" at bounding box center [485, 69] width 134 height 15
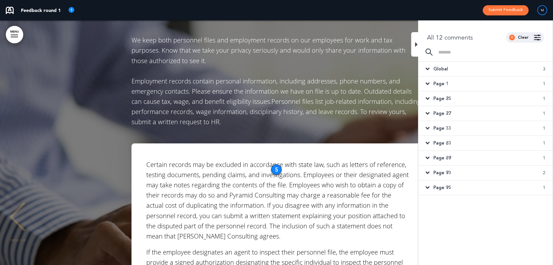
click at [443, 171] on span "Page 93" at bounding box center [443, 172] width 18 height 6
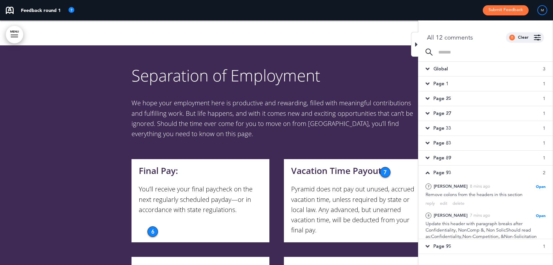
scroll to position [6187, 0]
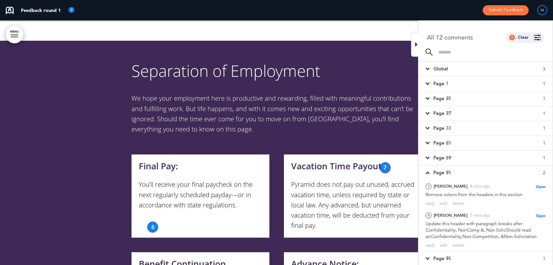
click at [440, 158] on span "Page 89" at bounding box center [443, 157] width 18 height 6
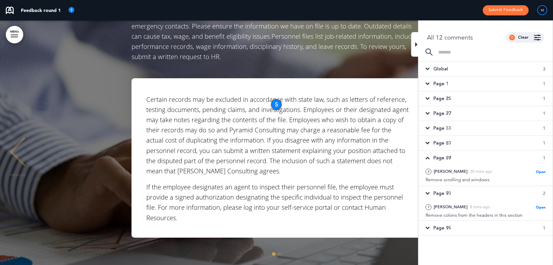
scroll to position [3300, 0]
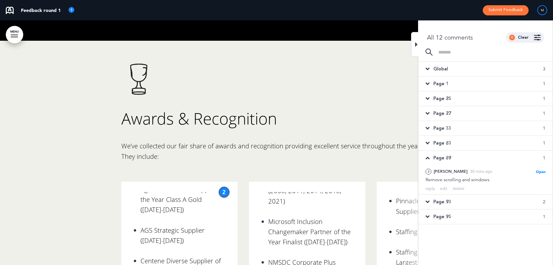
click at [440, 142] on span "Page 83" at bounding box center [443, 143] width 18 height 6
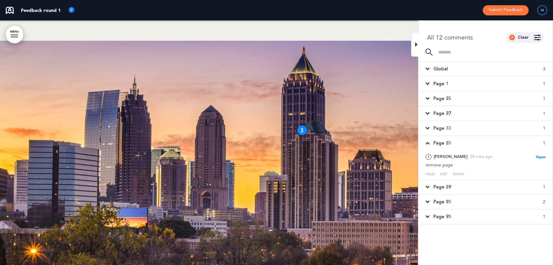
click at [440, 132] on div "Page 33 1" at bounding box center [485, 128] width 134 height 15
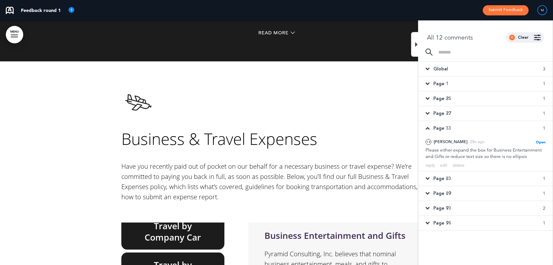
click at [440, 116] on span "Page 27" at bounding box center [443, 113] width 18 height 6
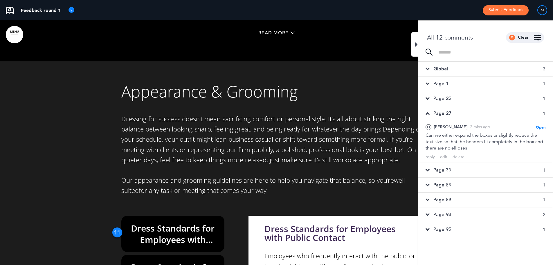
click at [445, 166] on div "Page 33 1" at bounding box center [485, 170] width 134 height 15
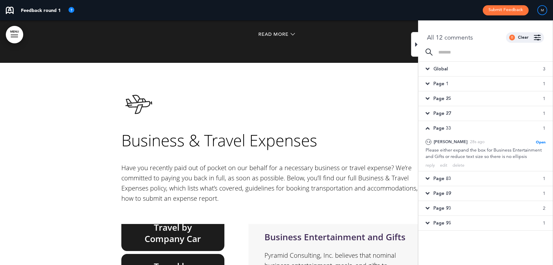
scroll to position [10669, 0]
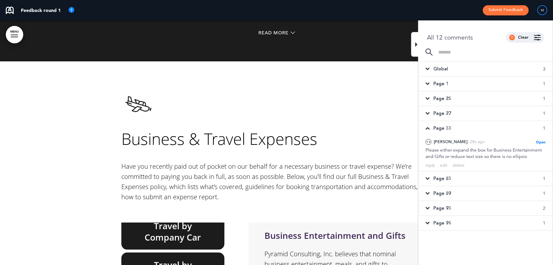
click at [471, 220] on div "Page 95 1" at bounding box center [485, 222] width 134 height 15
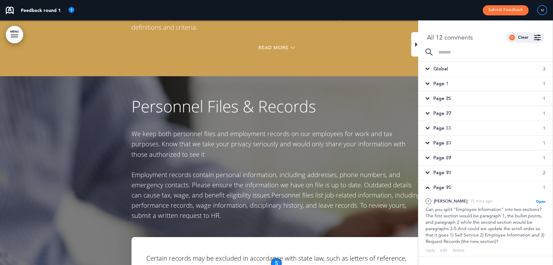
scroll to position [5534, 0]
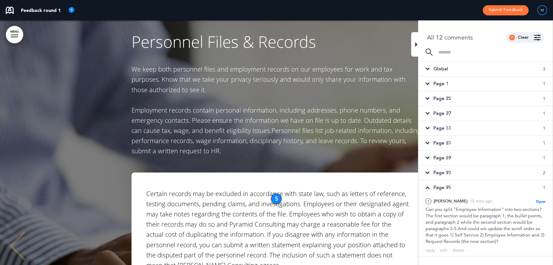
click at [411, 43] on div "Personnel Files & Records We keep both personnel files and employment records o…" at bounding box center [277, 94] width 290 height 123
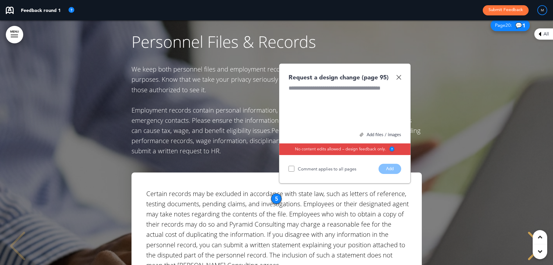
click at [398, 73] on div "Request a design change (page 95)" at bounding box center [345, 77] width 113 height 8
click at [544, 29] on div "All" at bounding box center [543, 34] width 19 height 12
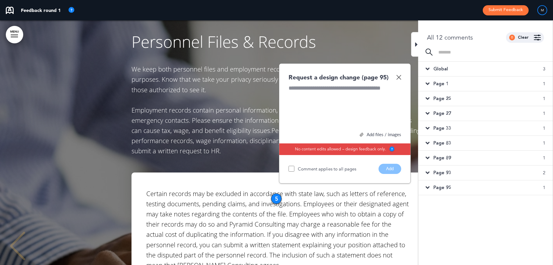
click at [448, 171] on span "Page 93" at bounding box center [443, 172] width 18 height 6
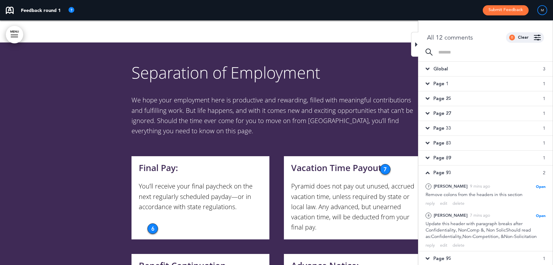
scroll to position [6187, 0]
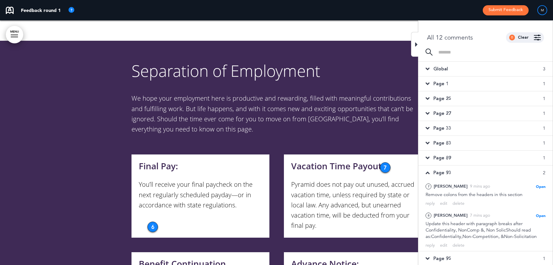
click at [448, 159] on span "Page 89" at bounding box center [443, 157] width 18 height 6
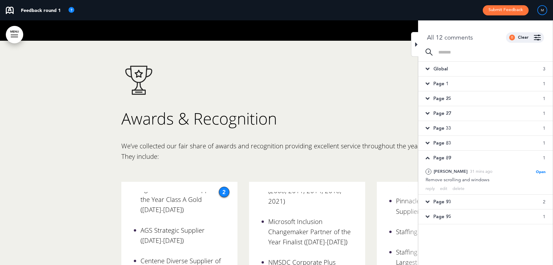
click at [446, 146] on div "Page 83 1" at bounding box center [485, 143] width 134 height 15
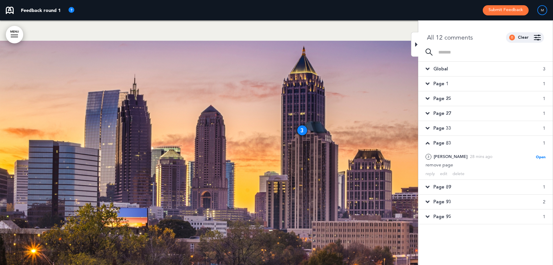
click at [443, 128] on span "Page 33" at bounding box center [443, 128] width 18 height 6
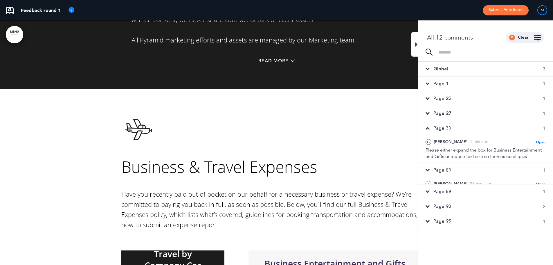
scroll to position [10669, 0]
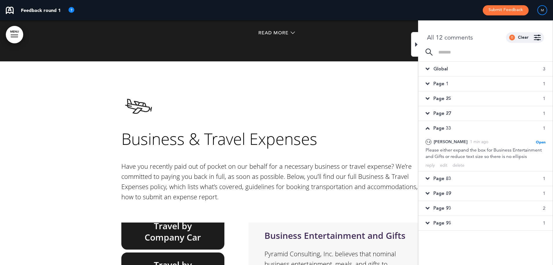
click at [416, 43] on icon at bounding box center [416, 44] width 3 height 7
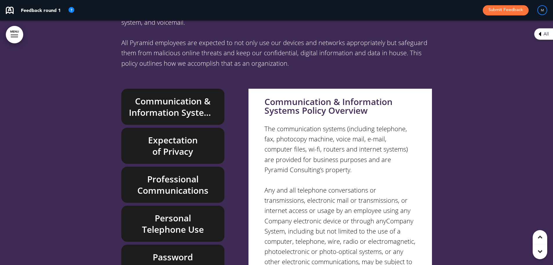
scroll to position [11133, 0]
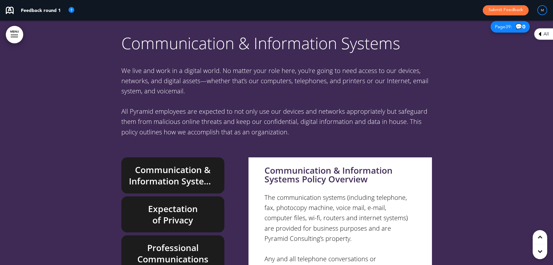
click at [112, 126] on div at bounding box center [276, 213] width 553 height 400
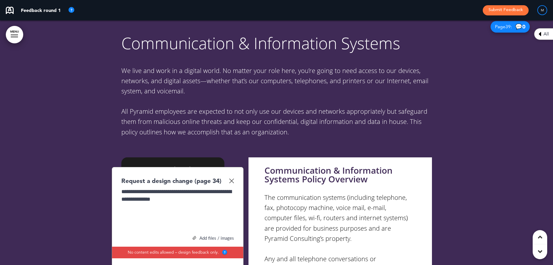
click at [231, 236] on div "**********" at bounding box center [178, 227] width 132 height 120
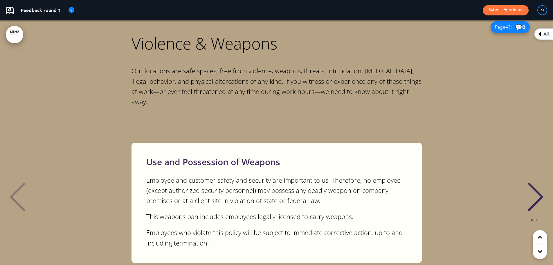
scroll to position [12498, 0]
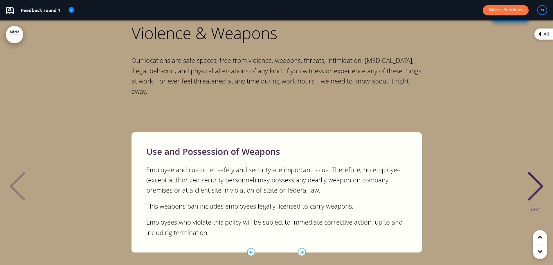
click at [301, 248] on icon "1 / 2" at bounding box center [302, 252] width 8 height 8
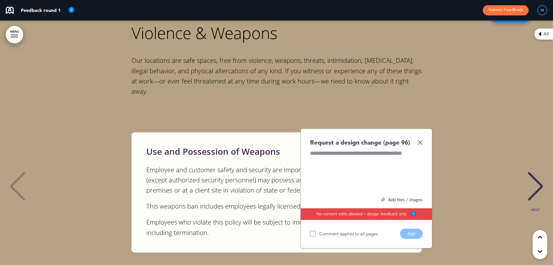
click at [421, 140] on img at bounding box center [420, 142] width 5 height 5
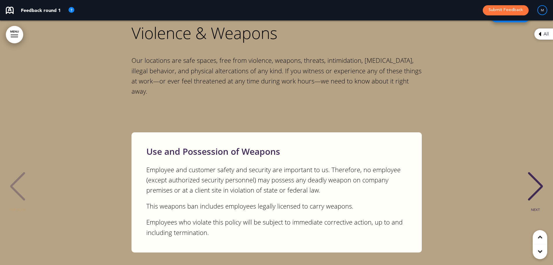
click at [538, 177] on div "NEXT" at bounding box center [536, 191] width 18 height 29
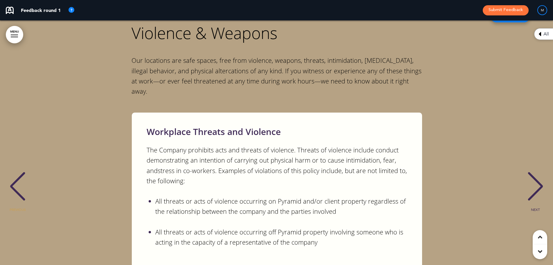
scroll to position [0, 544]
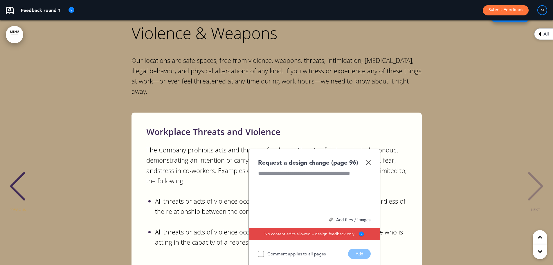
click at [367, 158] on div "Request a design change (page 96)" at bounding box center [314, 162] width 113 height 8
click at [368, 160] on img at bounding box center [368, 162] width 5 height 5
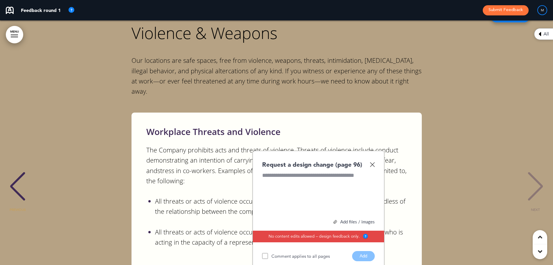
click at [372, 162] on img at bounding box center [372, 164] width 5 height 5
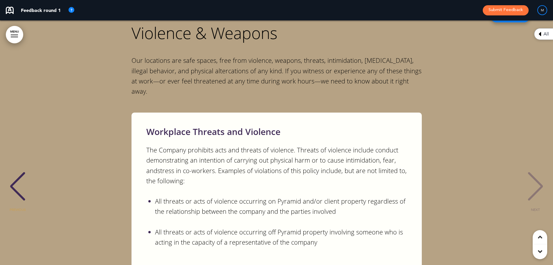
click at [17, 177] on div "PREVIOUS" at bounding box center [18, 191] width 18 height 29
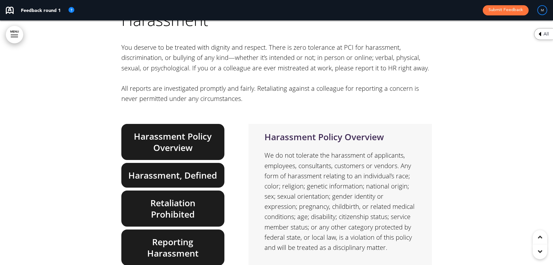
scroll to position [12789, 0]
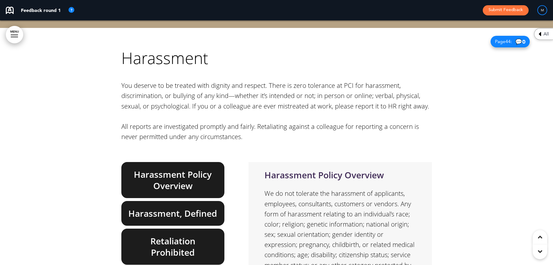
drag, startPoint x: 193, startPoint y: 161, endPoint x: 190, endPoint y: 160, distance: 3.4
click at [192, 207] on h6 "Harassment, Defined" at bounding box center [173, 212] width 90 height 11
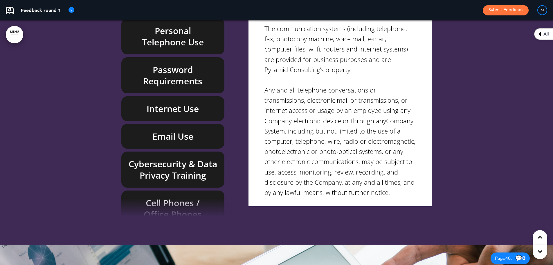
scroll to position [11221, 0]
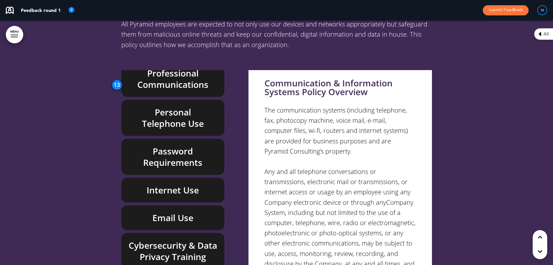
click at [113, 80] on div "13" at bounding box center [117, 85] width 10 height 10
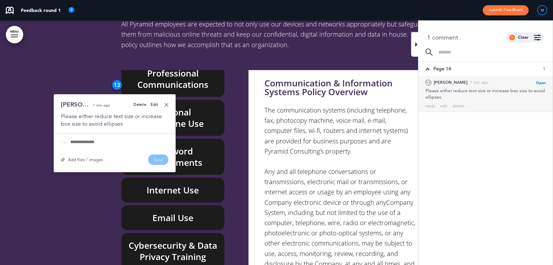
click at [118, 80] on div "13" at bounding box center [117, 85] width 10 height 10
click at [115, 112] on div "Please either reduce text size or increase box size to avoid ellipses" at bounding box center [114, 119] width 107 height 15
click at [155, 103] on div "Edit" at bounding box center [155, 105] width 8 height 4
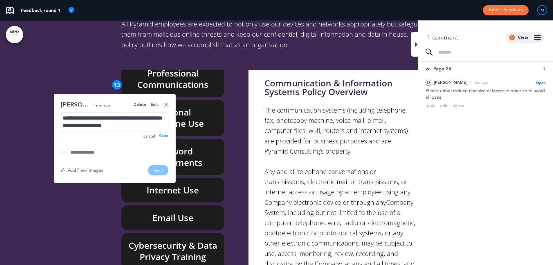
click at [140, 112] on div "**********" at bounding box center [114, 121] width 107 height 19
click at [168, 103] on link at bounding box center [166, 105] width 4 height 4
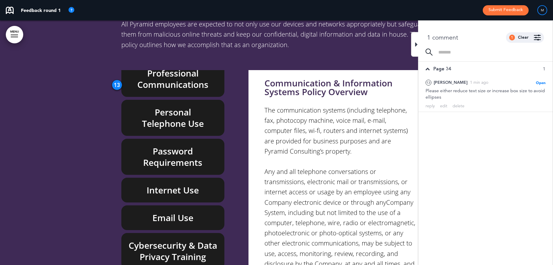
scroll to position [11482, 0]
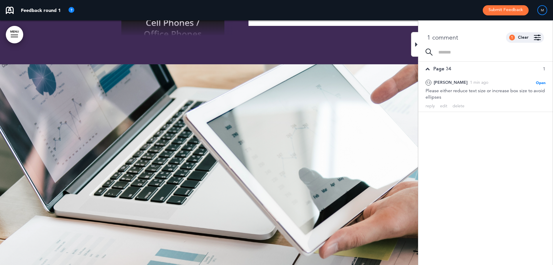
click at [416, 40] on div at bounding box center [414, 44] width 7 height 25
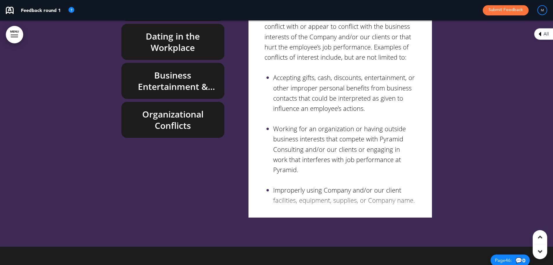
scroll to position [13573, 0]
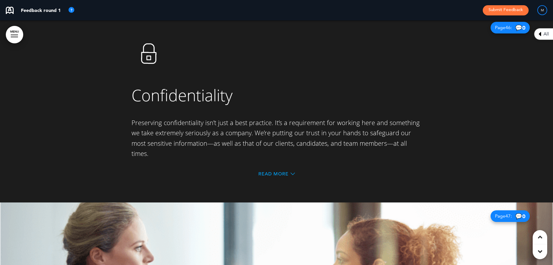
click at [278, 171] on span "Read More" at bounding box center [273, 173] width 30 height 5
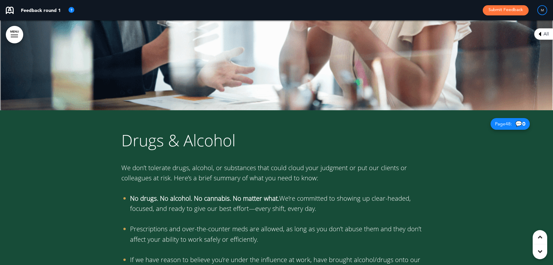
scroll to position [14217, 0]
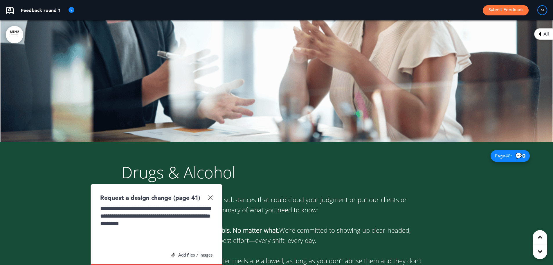
scroll to position [14275, 0]
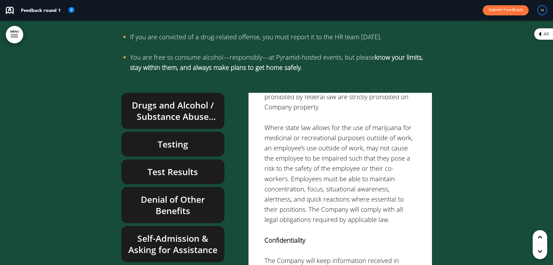
scroll to position [14566, 0]
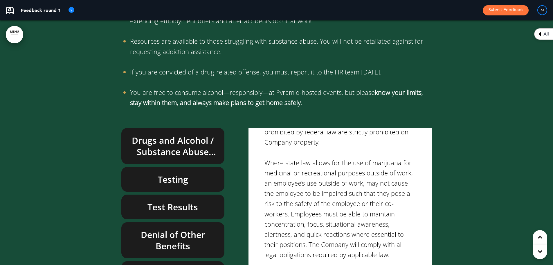
click at [114, 69] on div at bounding box center [276, 120] width 553 height 538
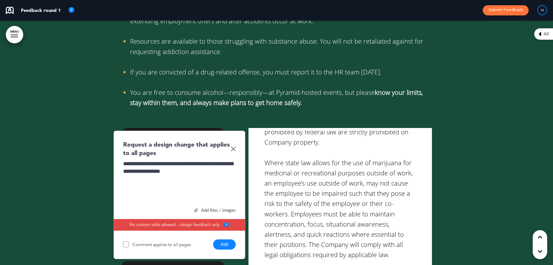
click at [225, 239] on button "Add" at bounding box center [224, 244] width 23 height 10
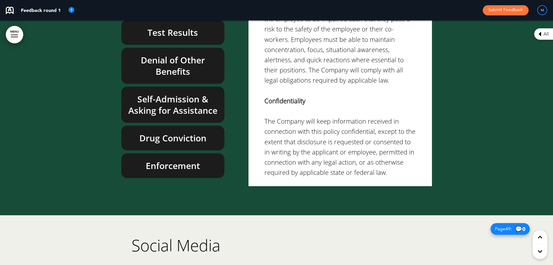
scroll to position [14885, 0]
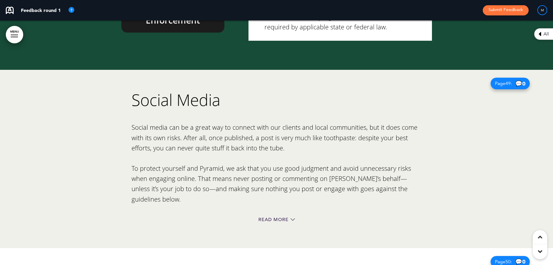
click at [545, 33] on span "All" at bounding box center [547, 34] width 6 height 5
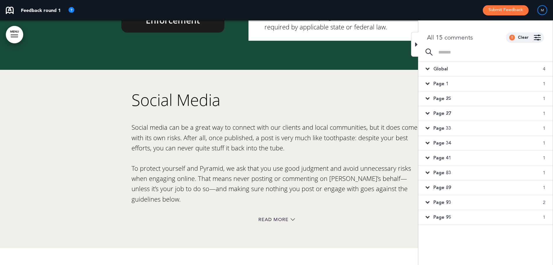
click at [439, 69] on span "Global" at bounding box center [441, 69] width 15 height 6
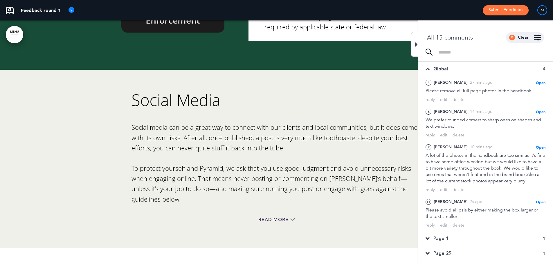
click at [431, 67] on div "Global 4" at bounding box center [485, 69] width 134 height 15
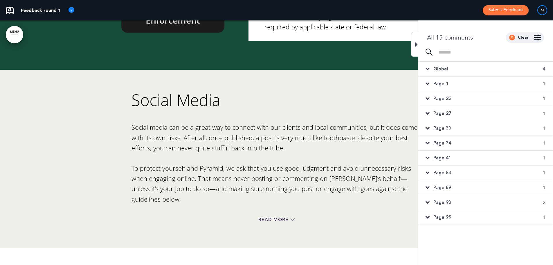
click at [418, 43] on div at bounding box center [414, 44] width 7 height 25
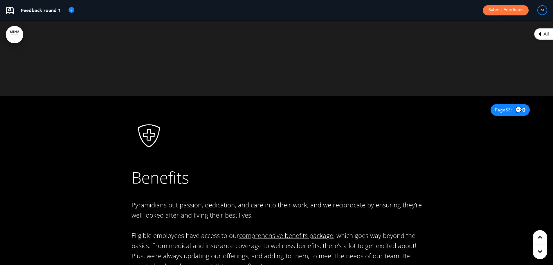
scroll to position [15727, 0]
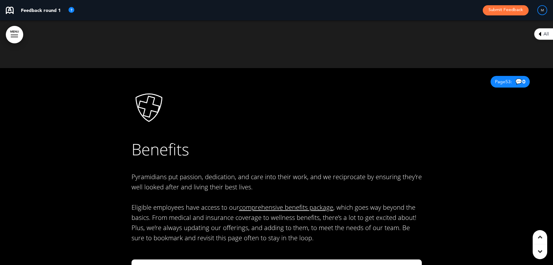
click at [274, 202] on link "comprehensive benefits package" at bounding box center [286, 206] width 94 height 9
click at [319, 136] on div "Benefits Pyramidians put passion, dedication, and care into their work, and we …" at bounding box center [277, 166] width 290 height 153
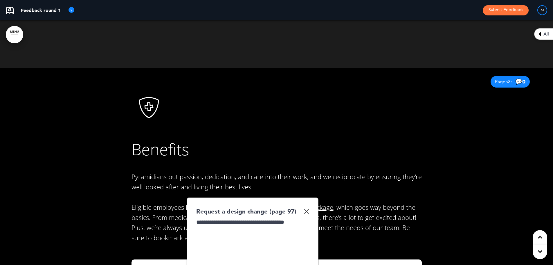
click at [306, 218] on div "**********" at bounding box center [252, 240] width 113 height 44
click at [231, 218] on div "**********" at bounding box center [252, 240] width 113 height 44
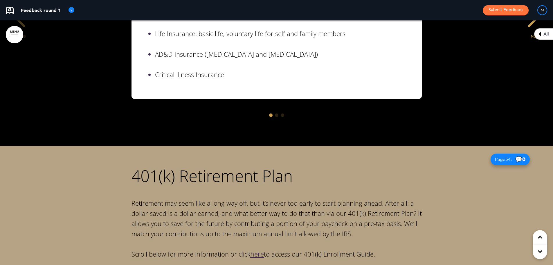
scroll to position [15844, 0]
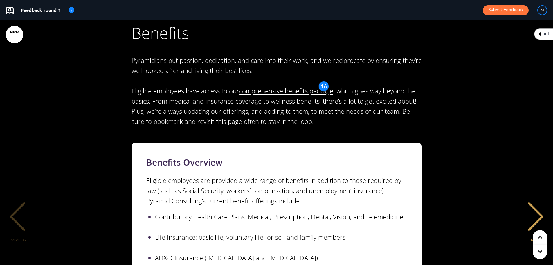
click at [533, 207] on div "NEXT" at bounding box center [536, 221] width 18 height 29
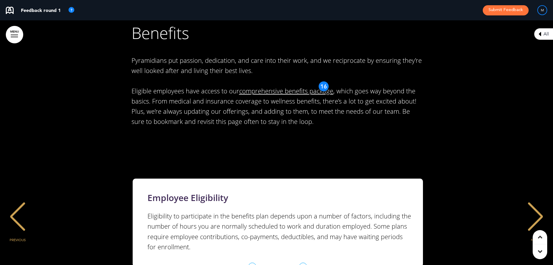
scroll to position [0, 544]
click at [539, 207] on div "NEXT" at bounding box center [536, 221] width 18 height 29
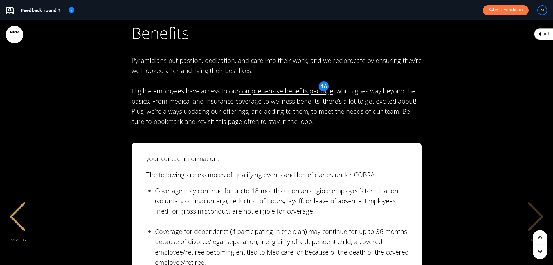
scroll to position [0, 0]
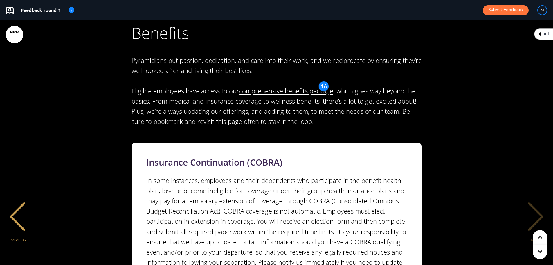
click at [14, 207] on div "PREVIOUS" at bounding box center [18, 221] width 18 height 29
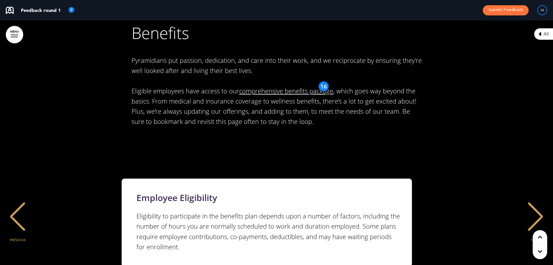
click at [15, 207] on div "PREVIOUS" at bounding box center [18, 221] width 18 height 29
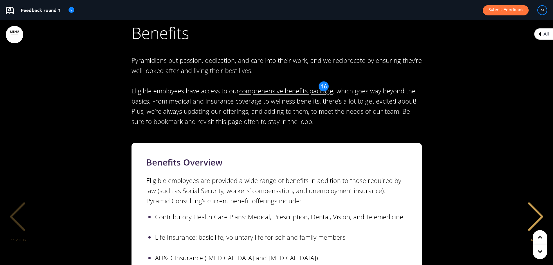
click at [114, 143] on div "Benefits Overview Eligible employees are provided a wide range of benefits in a…" at bounding box center [277, 222] width 542 height 159
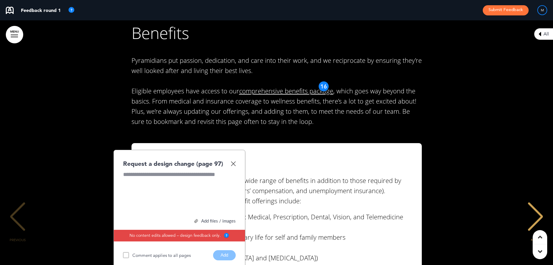
click at [234, 161] on img at bounding box center [233, 163] width 5 height 5
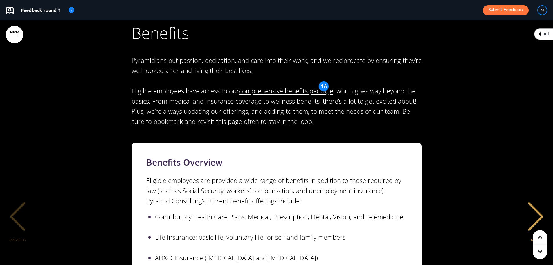
click at [533, 207] on div "NEXT" at bounding box center [536, 221] width 18 height 29
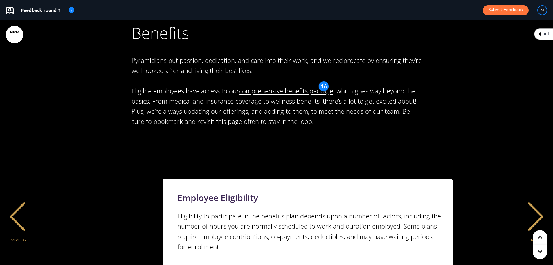
click at [533, 207] on div "NEXT" at bounding box center [536, 221] width 18 height 29
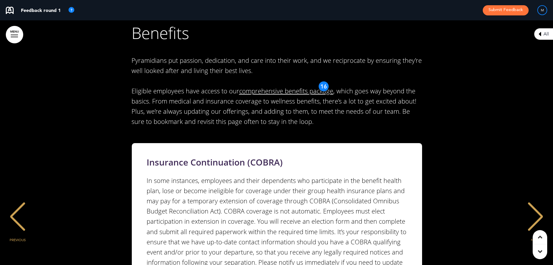
scroll to position [0, 1089]
click at [13, 207] on div "PREVIOUS" at bounding box center [18, 221] width 18 height 29
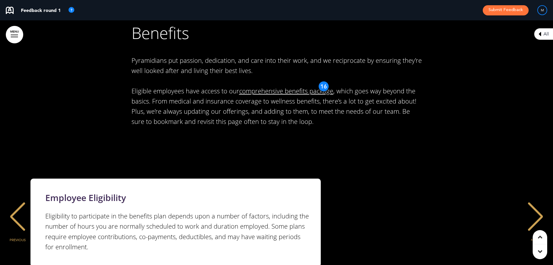
click at [13, 207] on div "PREVIOUS" at bounding box center [18, 221] width 18 height 29
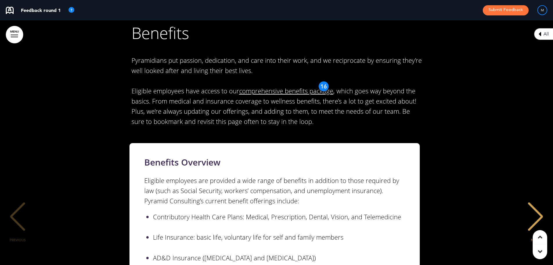
scroll to position [0, 0]
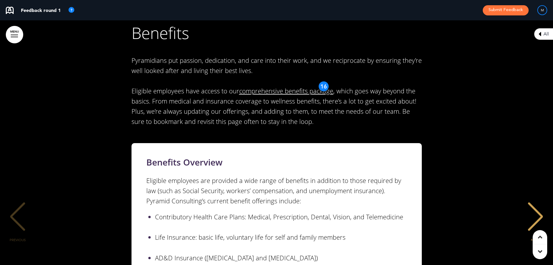
click at [138, 143] on div "Benefits Overview Eligible employees are provided a wide range of benefits in a…" at bounding box center [277, 222] width 290 height 159
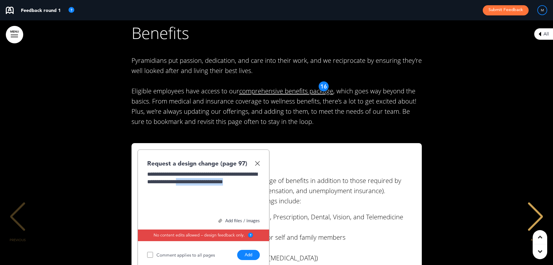
drag, startPoint x: 222, startPoint y: 120, endPoint x: 246, endPoint y: 130, distance: 26.0
click at [246, 170] on div "**********" at bounding box center [203, 192] width 113 height 44
click at [247, 249] on button "Add" at bounding box center [248, 254] width 23 height 10
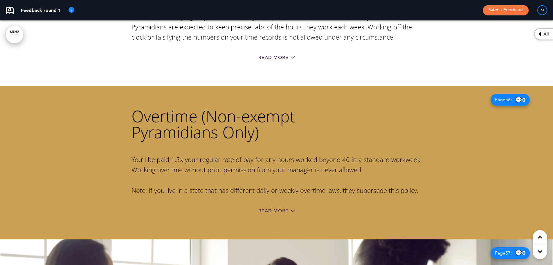
scroll to position [16366, 0]
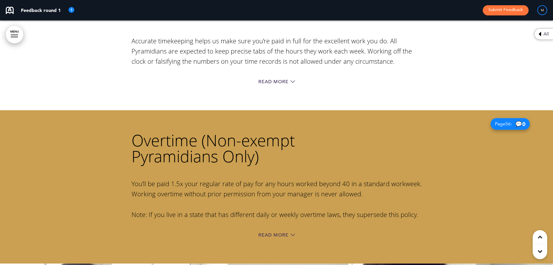
click at [297, 132] on h1 "Overtime (Non-exempt Pyramidians Only)" at bounding box center [277, 148] width 290 height 32
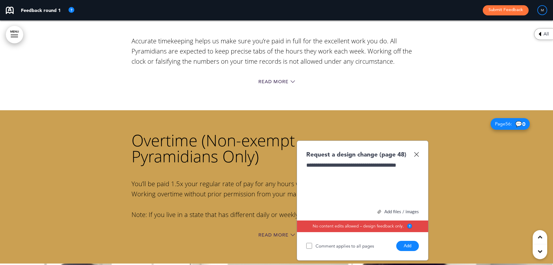
click at [375, 161] on div "**********" at bounding box center [362, 183] width 113 height 44
drag, startPoint x: 414, startPoint y: 102, endPoint x: 393, endPoint y: 107, distance: 20.7
click at [393, 161] on div "**********" at bounding box center [362, 183] width 113 height 44
click at [378, 161] on div "**********" at bounding box center [362, 183] width 113 height 44
click at [361, 161] on div "**********" at bounding box center [362, 183] width 113 height 44
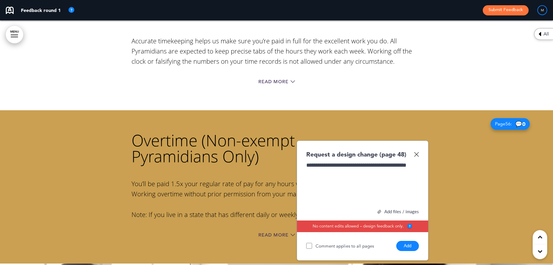
click at [408, 240] on button "Add" at bounding box center [407, 245] width 23 height 10
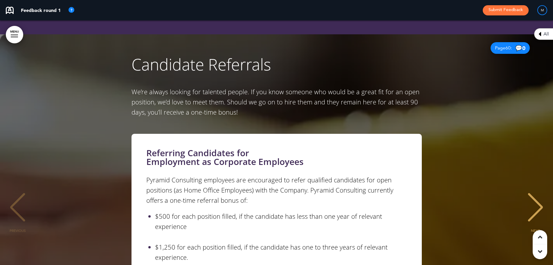
scroll to position [17179, 0]
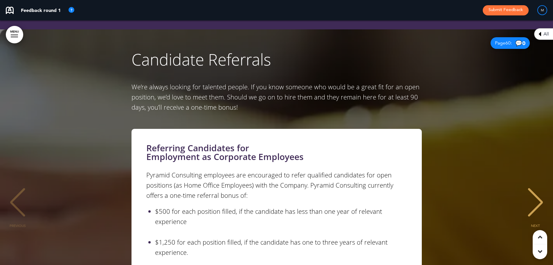
click at [535, 193] on div "NEXT" at bounding box center [536, 207] width 18 height 29
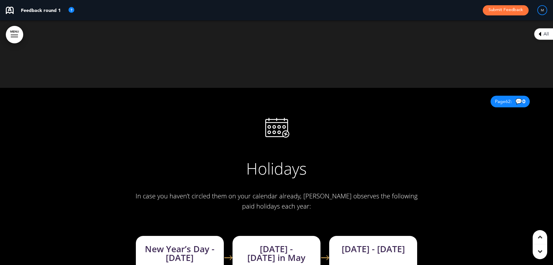
scroll to position [17731, 0]
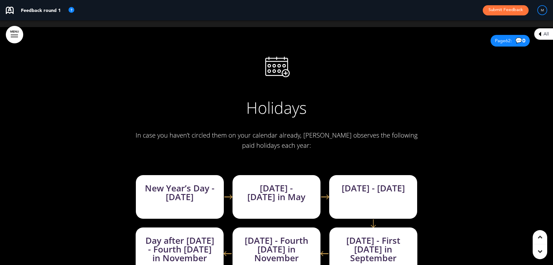
click at [172, 130] on p "In case you haven’t circled them on your calendar already, [PERSON_NAME] observ…" at bounding box center [277, 145] width 290 height 31
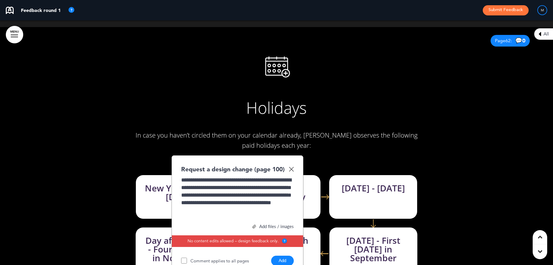
click at [281, 255] on button "Add" at bounding box center [282, 260] width 23 height 10
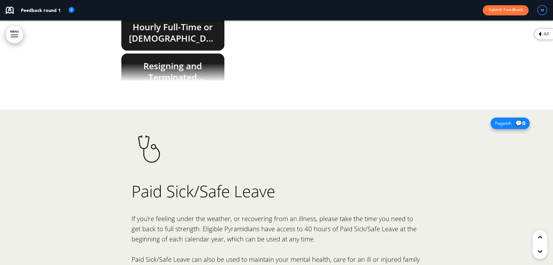
scroll to position [18399, 0]
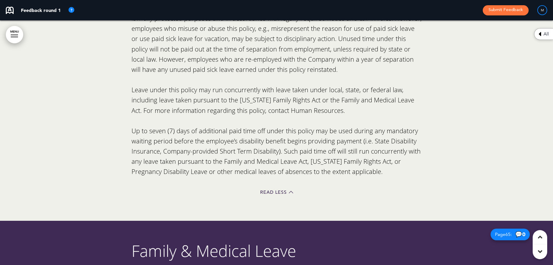
scroll to position [19096, 0]
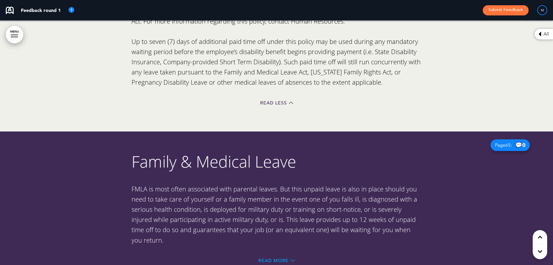
click at [269, 258] on span "Read More" at bounding box center [273, 260] width 30 height 5
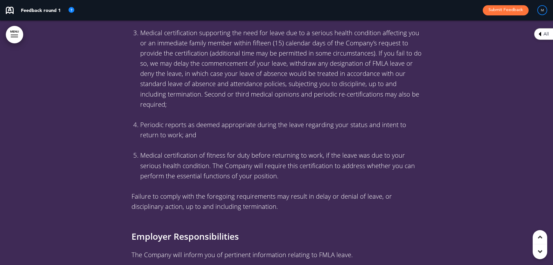
scroll to position [22842, 0]
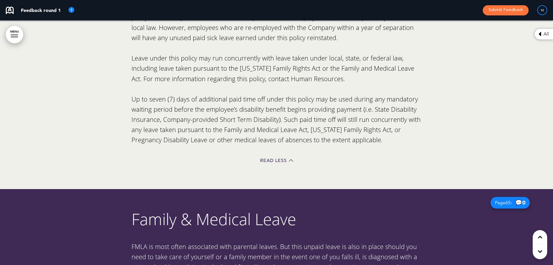
scroll to position [19038, 0]
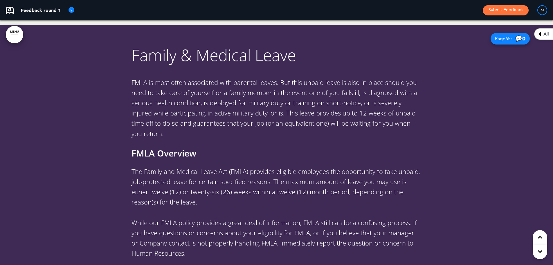
scroll to position [19212, 0]
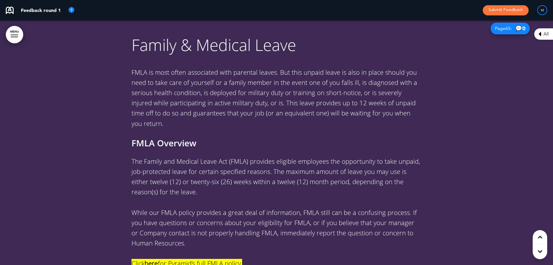
click at [234, 207] on p "While our FMLA policy provides a great deal of information, FMLA still can be a…" at bounding box center [277, 227] width 290 height 41
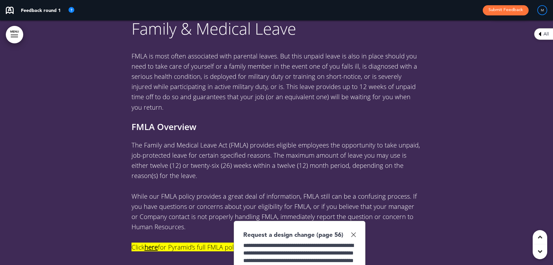
scroll to position [19242, 0]
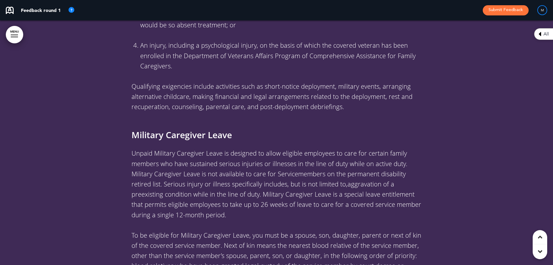
scroll to position [20635, 0]
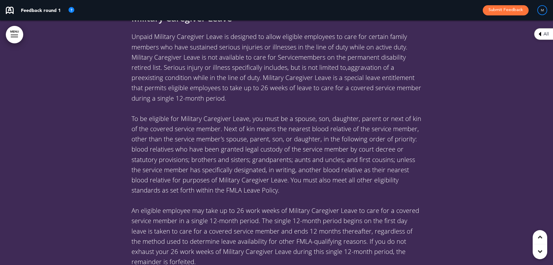
click at [541, 254] on icon at bounding box center [540, 251] width 4 height 7
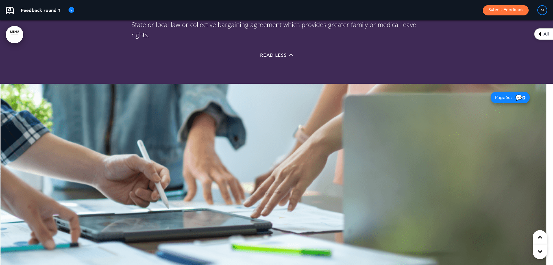
scroll to position [23403, 0]
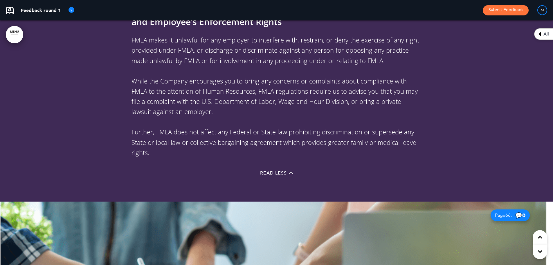
click at [275, 168] on div "Read Less" at bounding box center [277, 174] width 290 height 12
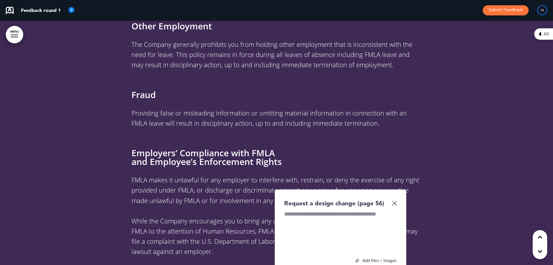
click at [395, 200] on img at bounding box center [394, 202] width 5 height 5
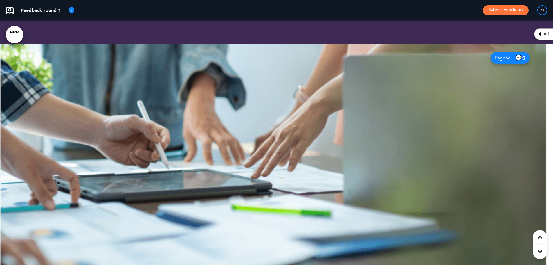
scroll to position [19445, 0]
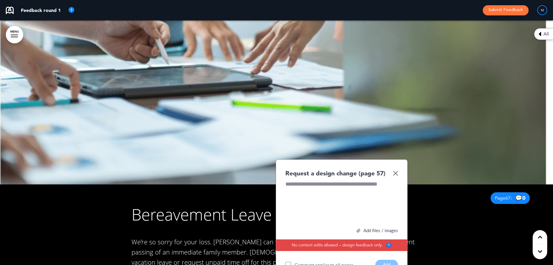
click at [396, 170] on img at bounding box center [395, 172] width 5 height 5
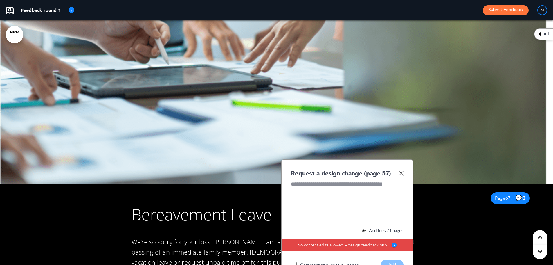
click at [404, 159] on div "Request a design change (page 57) Add files / images Select or drag & drop your…" at bounding box center [347, 219] width 132 height 120
click at [402, 170] on img at bounding box center [401, 172] width 5 height 5
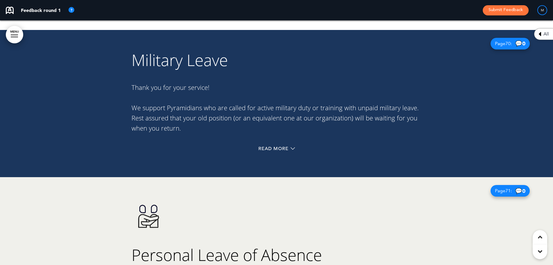
scroll to position [19990, 0]
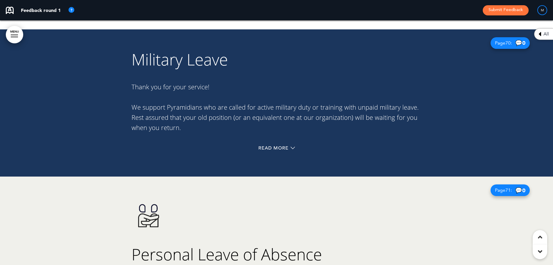
click at [158, 198] on img at bounding box center [149, 215] width 35 height 35
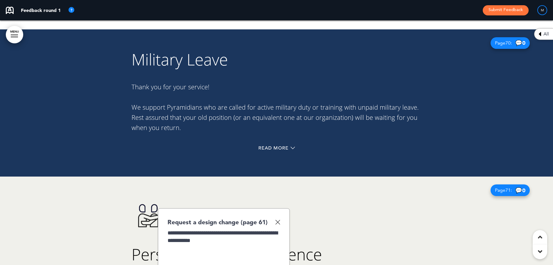
click at [236, 229] on div "**********" at bounding box center [224, 251] width 113 height 44
click at [244, 229] on div "**********" at bounding box center [224, 251] width 113 height 44
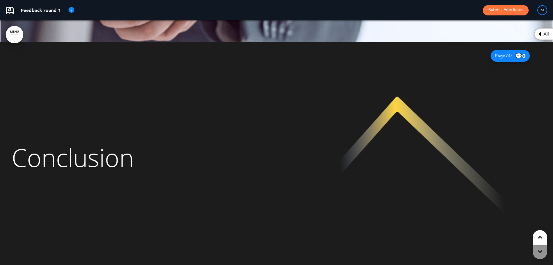
scroll to position [20678, 0]
click at [539, 32] on icon at bounding box center [540, 33] width 3 height 7
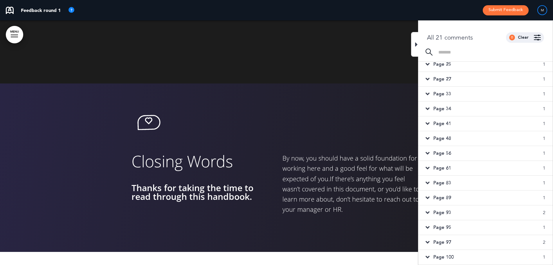
scroll to position [20910, 0]
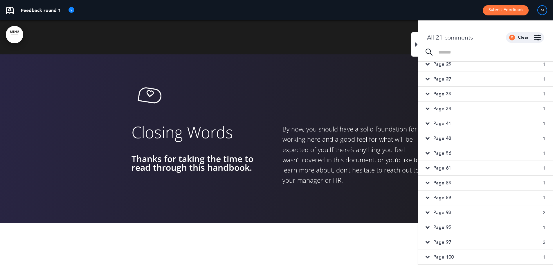
click at [414, 45] on div at bounding box center [414, 44] width 7 height 25
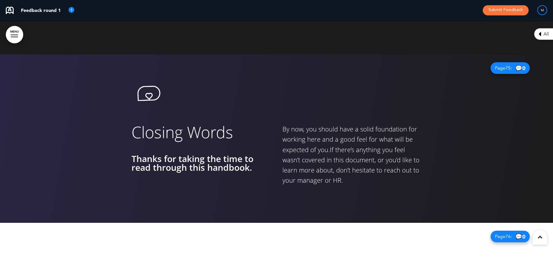
click at [539, 32] on icon at bounding box center [540, 33] width 3 height 7
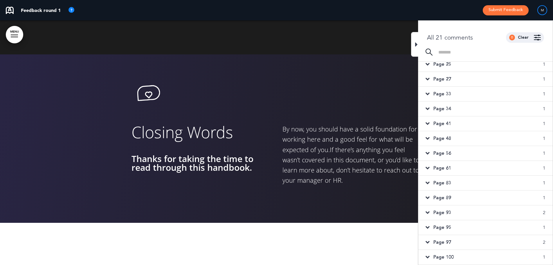
click at [441, 260] on div "Page 100 1" at bounding box center [485, 256] width 134 height 15
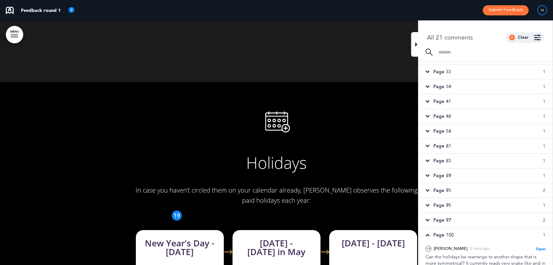
scroll to position [82, 0]
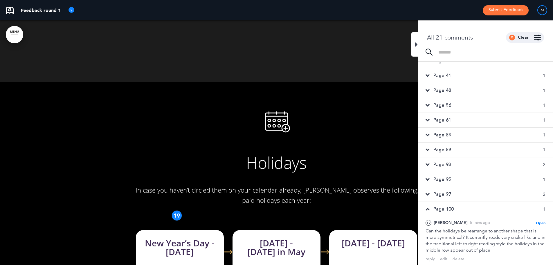
click at [430, 206] on div "Page 100 1" at bounding box center [485, 209] width 134 height 15
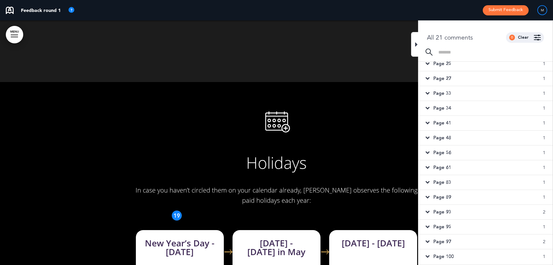
scroll to position [34, 0]
click at [417, 43] on icon at bounding box center [416, 44] width 3 height 7
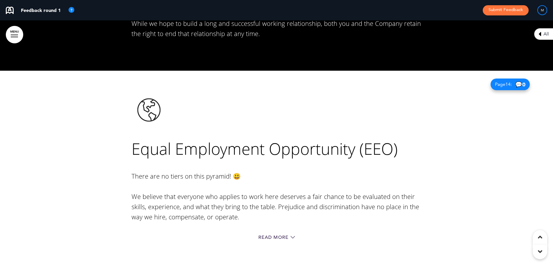
scroll to position [4356, 0]
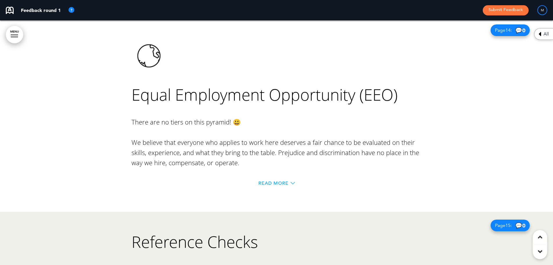
click at [283, 181] on span "Read More" at bounding box center [273, 183] width 30 height 5
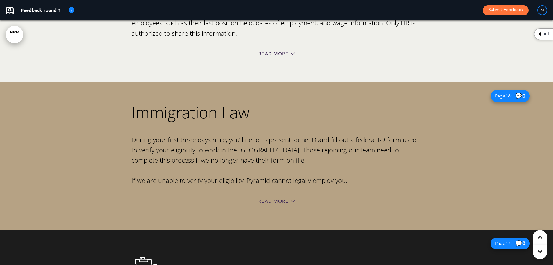
scroll to position [4792, 0]
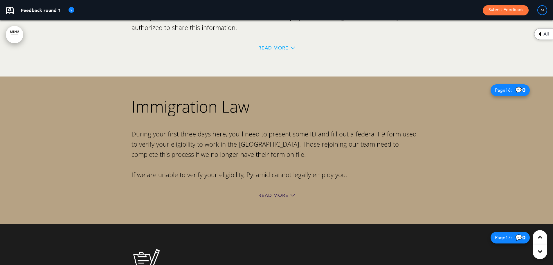
click at [270, 46] on span "Read More" at bounding box center [273, 48] width 30 height 5
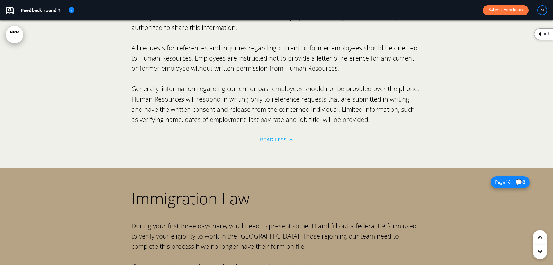
scroll to position [4908, 0]
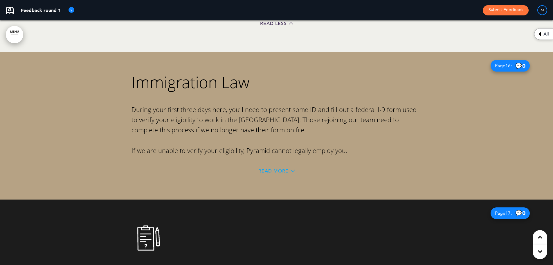
click at [274, 168] on span "Read More" at bounding box center [273, 170] width 30 height 5
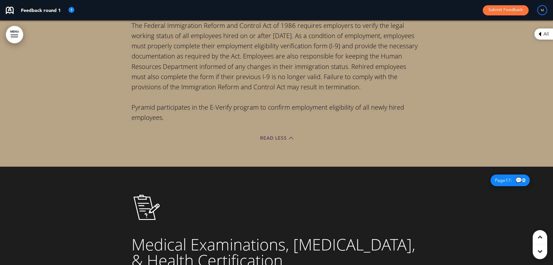
scroll to position [5198, 0]
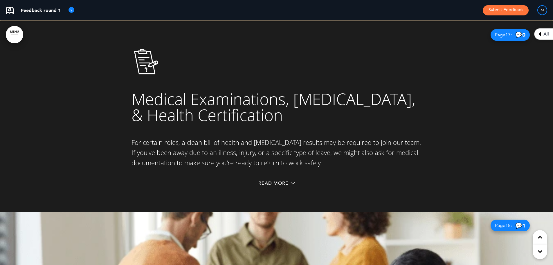
click at [272, 178] on div "Read More" at bounding box center [277, 184] width 290 height 12
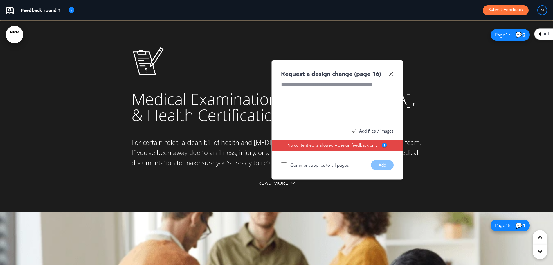
click at [391, 71] on img at bounding box center [391, 73] width 5 height 5
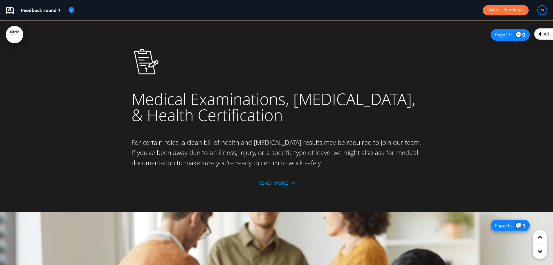
click at [263, 181] on span "Read More" at bounding box center [273, 183] width 30 height 5
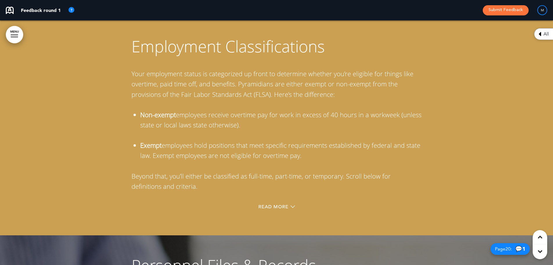
scroll to position [5808, 0]
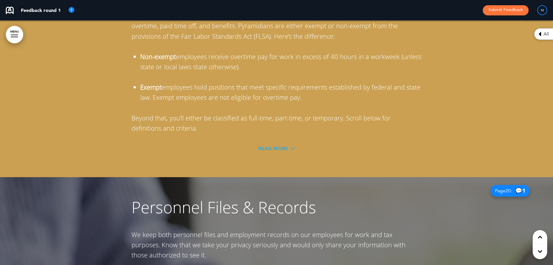
click at [269, 146] on span "Read More" at bounding box center [273, 148] width 30 height 5
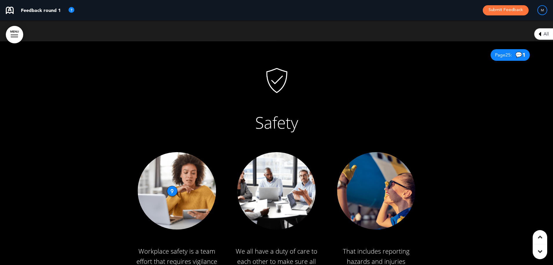
scroll to position [8044, 0]
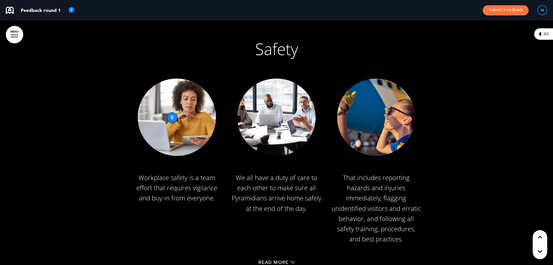
click at [274, 257] on div "Read More" at bounding box center [277, 263] width 290 height 12
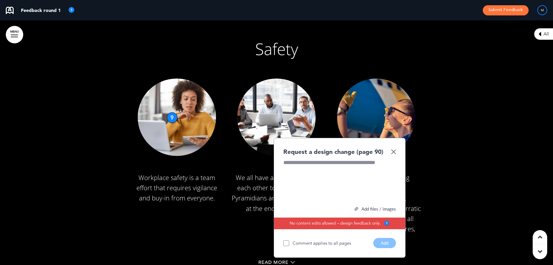
scroll to position [0, 0]
click at [396, 149] on img at bounding box center [393, 151] width 5 height 5
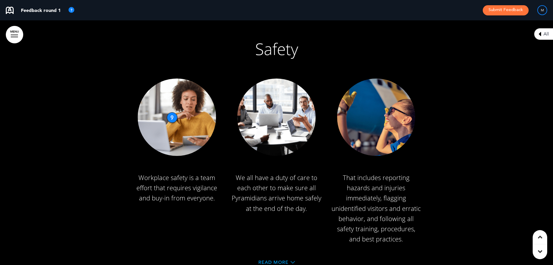
click at [275, 260] on span "Read More" at bounding box center [273, 262] width 30 height 5
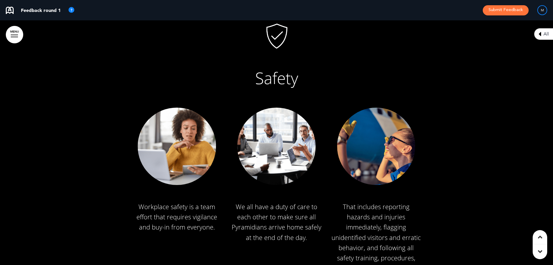
scroll to position [8102, 0]
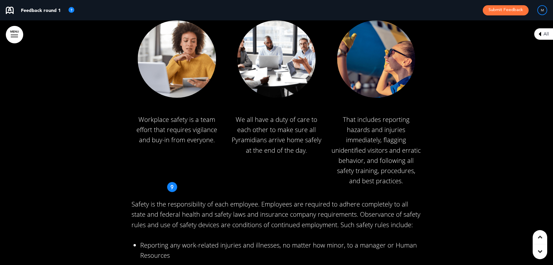
click at [172, 181] on div "9" at bounding box center [172, 186] width 10 height 10
drag, startPoint x: 172, startPoint y: 151, endPoint x: 162, endPoint y: 36, distance: 115.7
click at [162, 62] on div "9" at bounding box center [162, 67] width 10 height 10
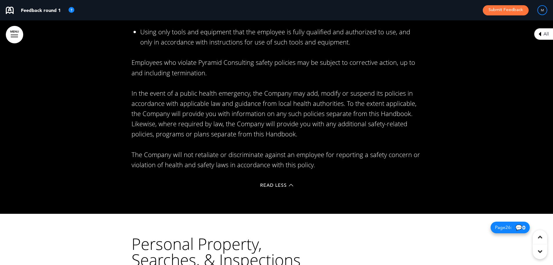
scroll to position [8480, 0]
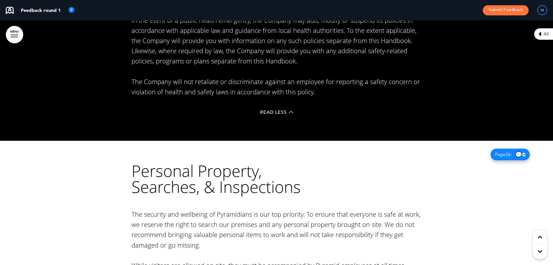
drag, startPoint x: 272, startPoint y: 69, endPoint x: 271, endPoint y: 88, distance: 18.9
click at [271, 110] on span "Read Less" at bounding box center [273, 112] width 27 height 5
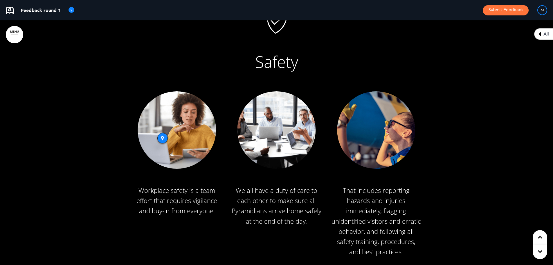
scroll to position [8029, 0]
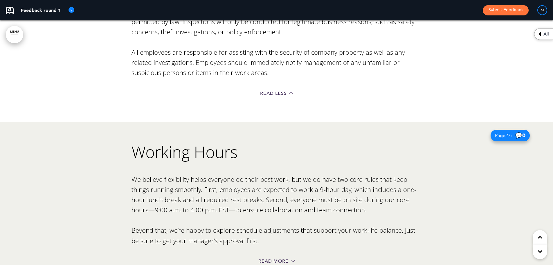
scroll to position [8929, 0]
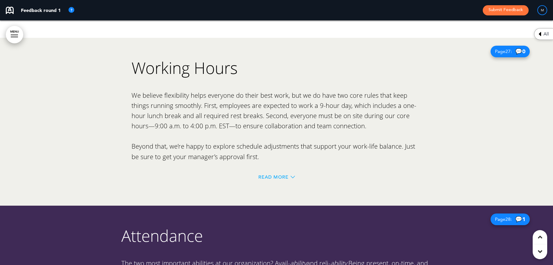
click at [261, 175] on span "Read More" at bounding box center [273, 177] width 30 height 5
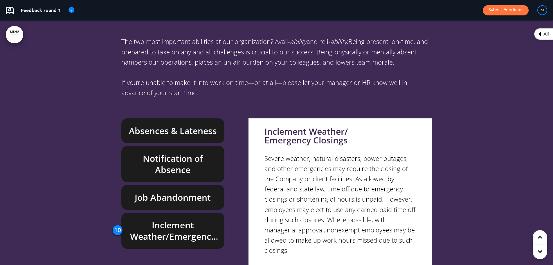
scroll to position [9423, 0]
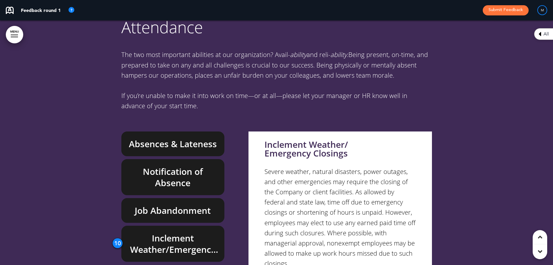
click at [177, 131] on div "Absences & Lateness" at bounding box center [172, 143] width 103 height 25
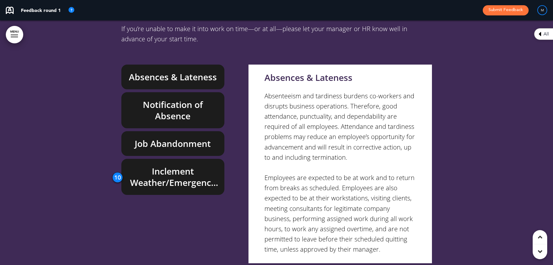
scroll to position [9481, 0]
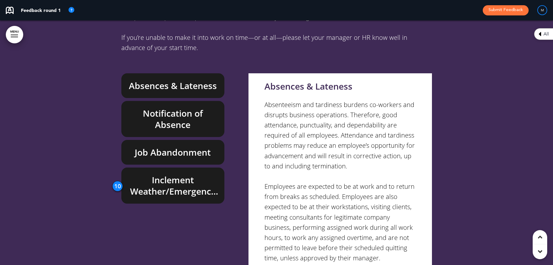
click at [195, 107] on h6 "Notification of Absence" at bounding box center [173, 118] width 90 height 23
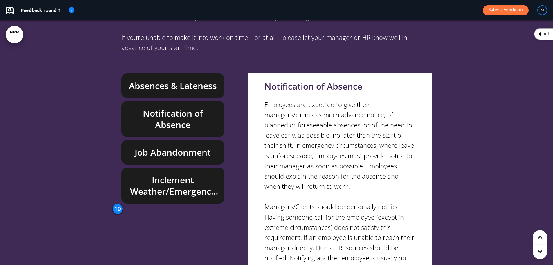
scroll to position [48, 0]
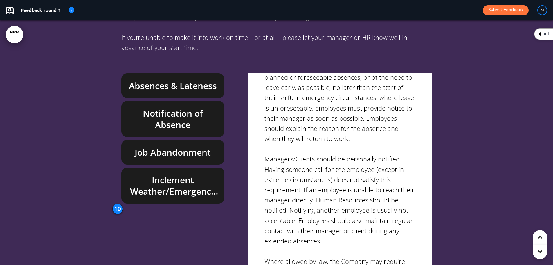
click at [194, 146] on h6 "Job Abandonment" at bounding box center [173, 151] width 90 height 11
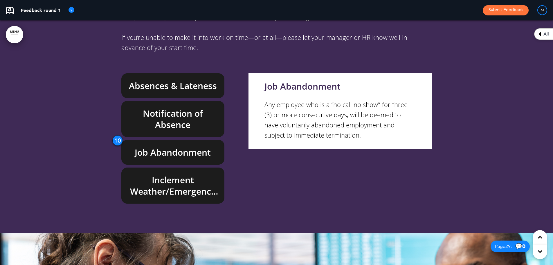
click at [196, 174] on h6 "Inclement Weather/Emergency Closings" at bounding box center [173, 185] width 90 height 23
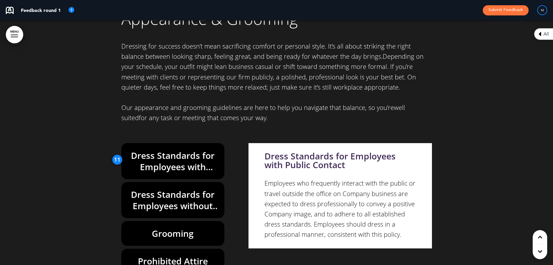
scroll to position [10468, 0]
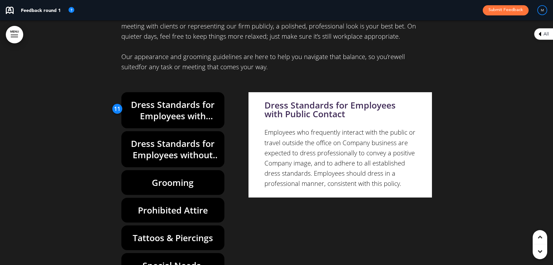
click at [198, 138] on h6 "Dress Standards for Employees without Public Contact" at bounding box center [173, 149] width 90 height 23
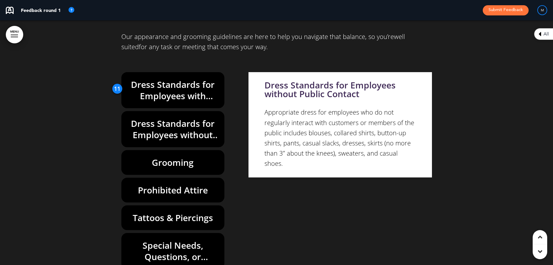
scroll to position [10497, 0]
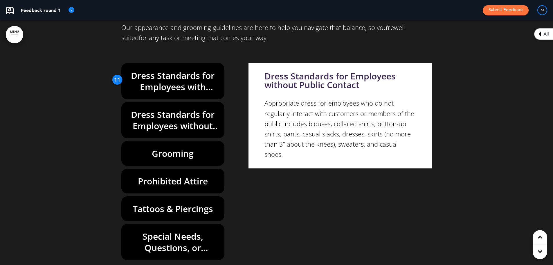
click at [184, 148] on h6 "Grooming" at bounding box center [173, 153] width 90 height 11
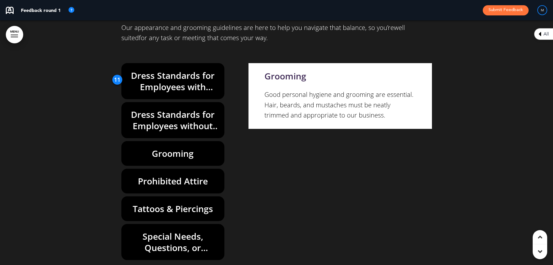
click at [183, 175] on h6 "Prohibited Attire" at bounding box center [173, 180] width 90 height 11
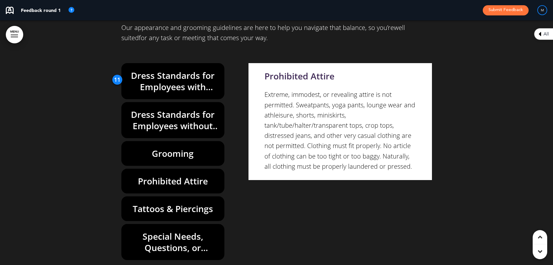
click at [179, 203] on h6 "Tattoos & Piercings" at bounding box center [173, 208] width 90 height 11
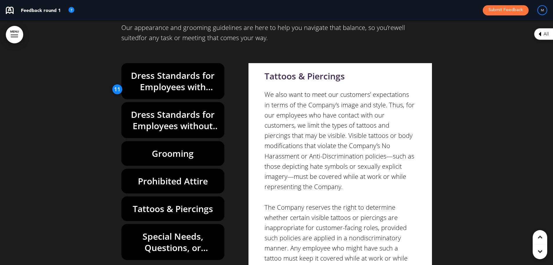
click at [182, 230] on h6 "Special Needs, Questions, or Concerns" at bounding box center [173, 241] width 90 height 23
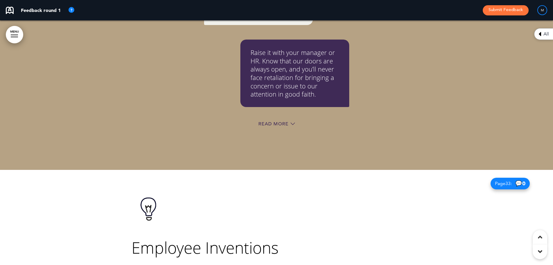
scroll to position [10933, 0]
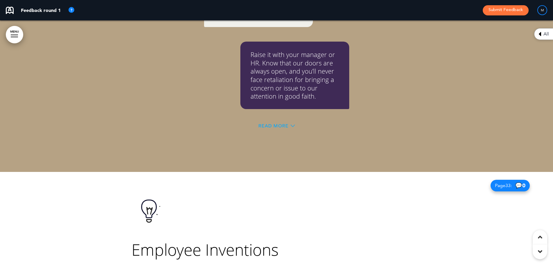
click at [273, 123] on span "Read More" at bounding box center [273, 125] width 30 height 5
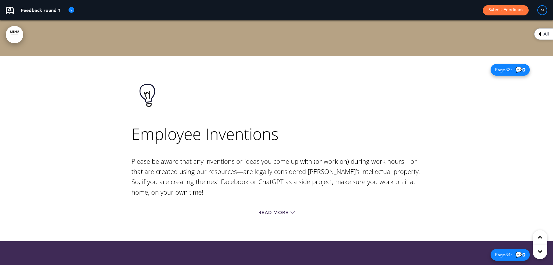
scroll to position [11311, 0]
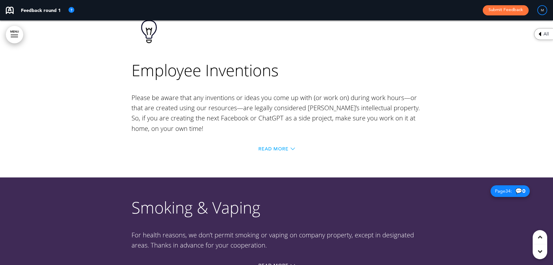
click at [275, 146] on span "Read More" at bounding box center [273, 148] width 30 height 5
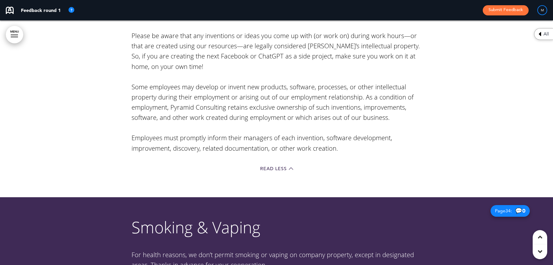
scroll to position [11456, 0]
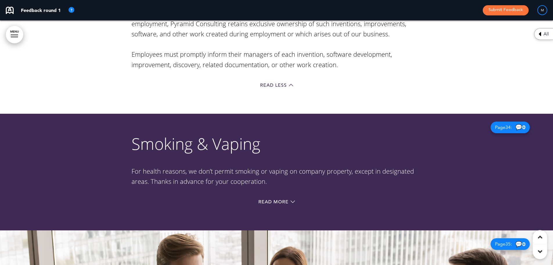
click at [274, 196] on div "Read More" at bounding box center [277, 202] width 290 height 12
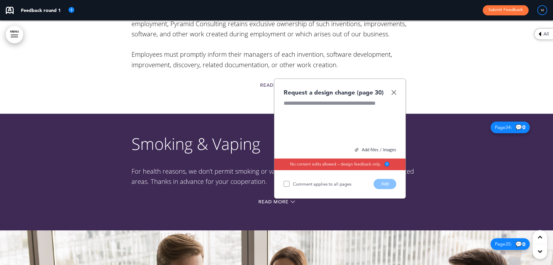
click at [392, 90] on img at bounding box center [393, 92] width 5 height 5
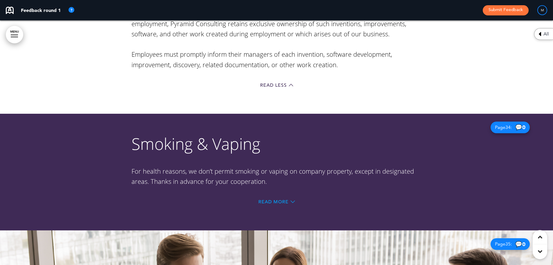
click at [279, 199] on span "Read More" at bounding box center [273, 201] width 30 height 5
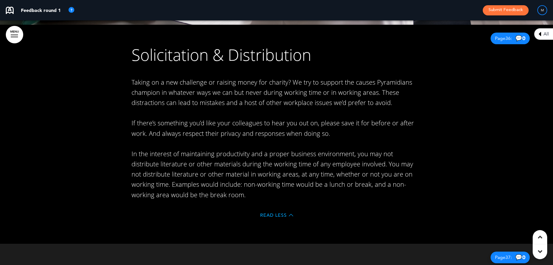
click at [273, 213] on span "Read Less" at bounding box center [273, 215] width 27 height 5
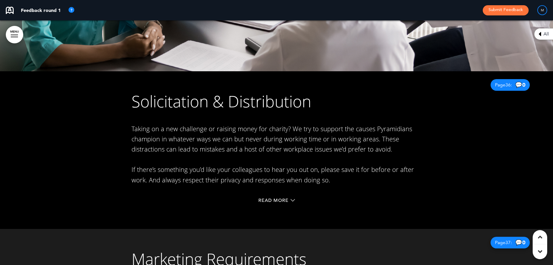
scroll to position [12077, 0]
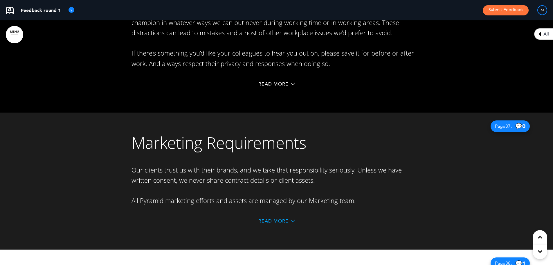
click at [268, 218] on span "Read More" at bounding box center [273, 220] width 30 height 5
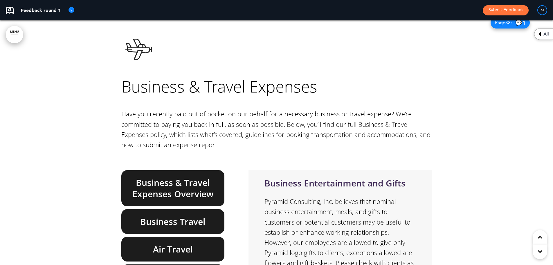
scroll to position [12397, 0]
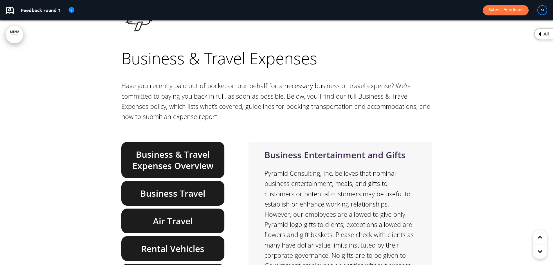
click at [205, 148] on h6 "Business & Travel Expenses Overview" at bounding box center [173, 159] width 90 height 23
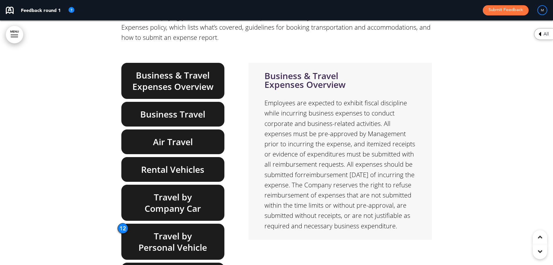
scroll to position [12455, 0]
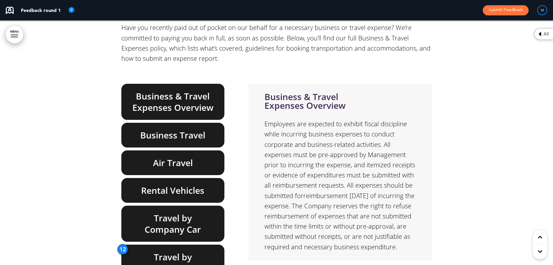
click at [182, 129] on h6 "Business Travel" at bounding box center [173, 134] width 90 height 11
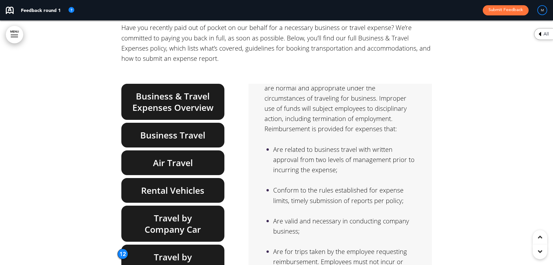
scroll to position [40, 0]
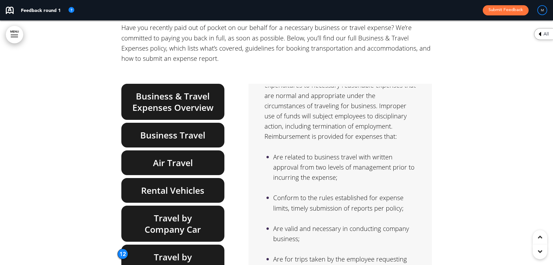
click at [386, 131] on p "Reimbursement is provided for expenses that:" at bounding box center [340, 141] width 151 height 20
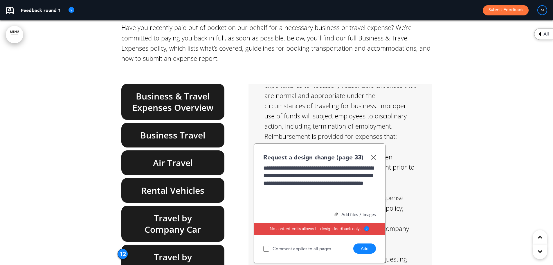
click at [371, 243] on button "Add" at bounding box center [364, 248] width 23 height 10
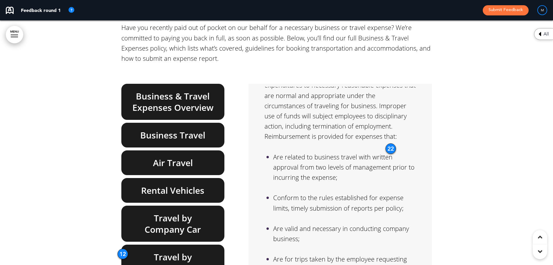
click at [392, 143] on div "22" at bounding box center [391, 148] width 10 height 10
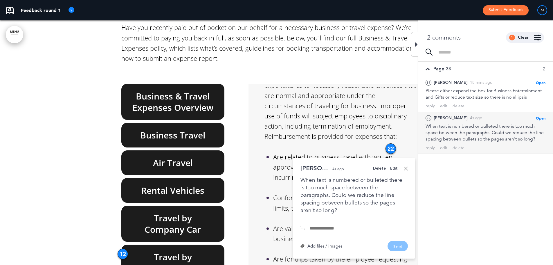
click at [393, 166] on div "Edit" at bounding box center [394, 168] width 8 height 4
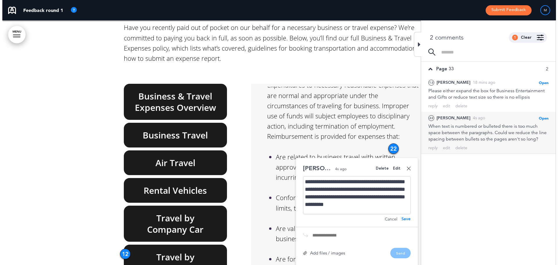
scroll to position [3, 0]
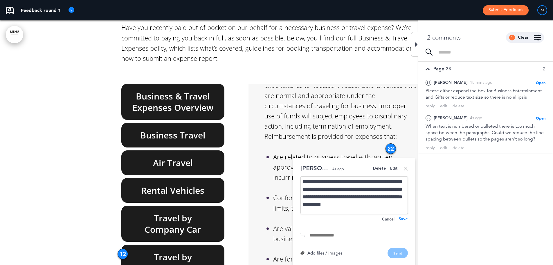
click at [327, 176] on div "**********" at bounding box center [354, 195] width 107 height 38
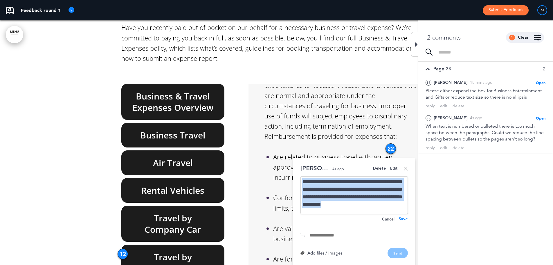
copy div "**********"
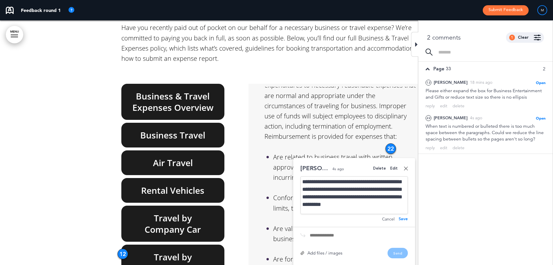
click at [382, 166] on div "Delete" at bounding box center [379, 168] width 13 height 4
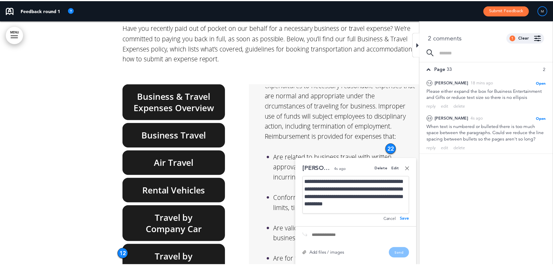
scroll to position [0, 549]
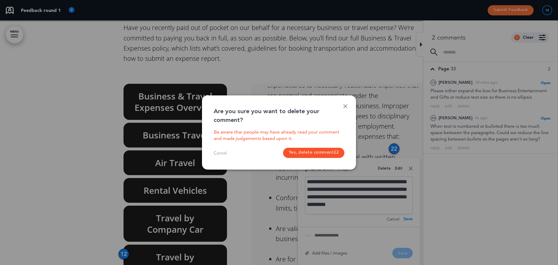
click at [302, 155] on button "Yes, delete comment 22" at bounding box center [314, 153] width 62 height 10
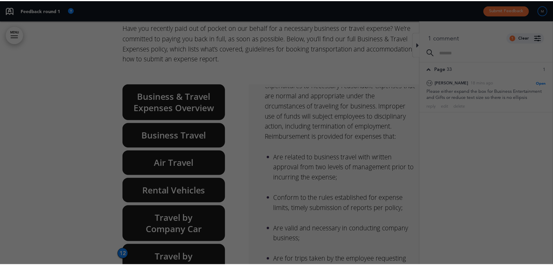
scroll to position [0, 544]
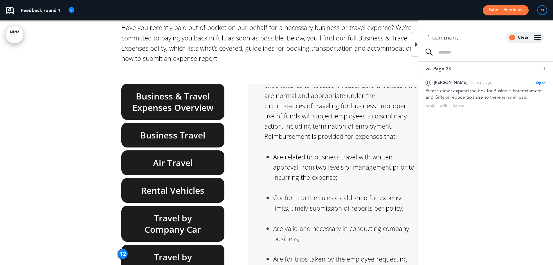
click at [372, 131] on p "Reimbursement is provided for expenses that:" at bounding box center [340, 141] width 151 height 20
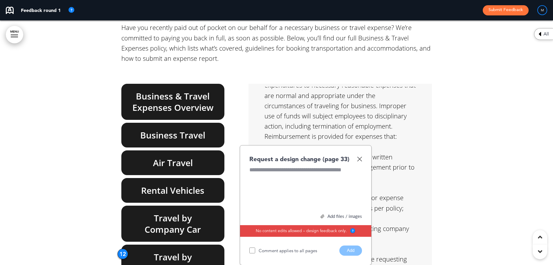
click at [305, 166] on div at bounding box center [305, 188] width 113 height 44
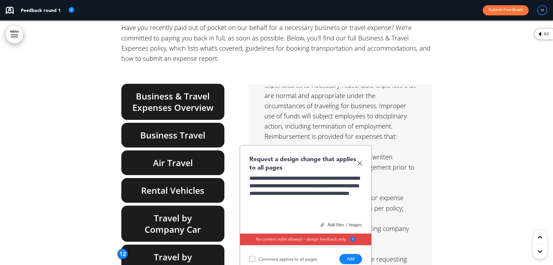
click at [352, 254] on button "Add" at bounding box center [350, 259] width 23 height 10
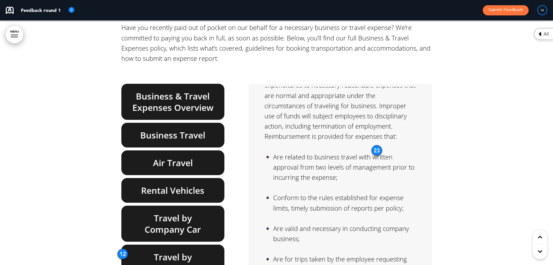
click at [375, 145] on div "23" at bounding box center [377, 150] width 10 height 10
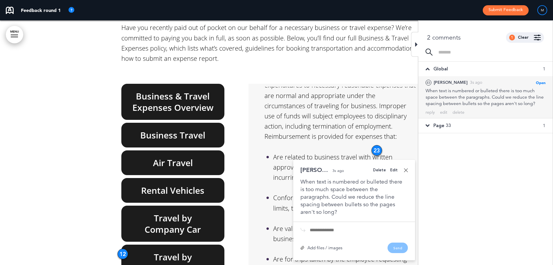
click at [376, 168] on div "Delete" at bounding box center [379, 170] width 13 height 4
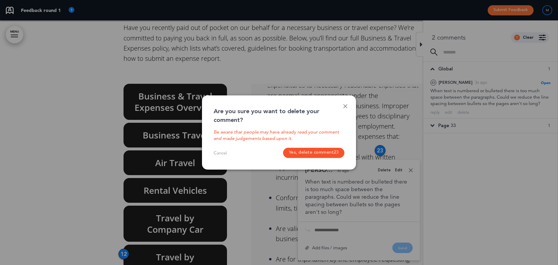
click at [345, 107] on link at bounding box center [345, 106] width 4 height 4
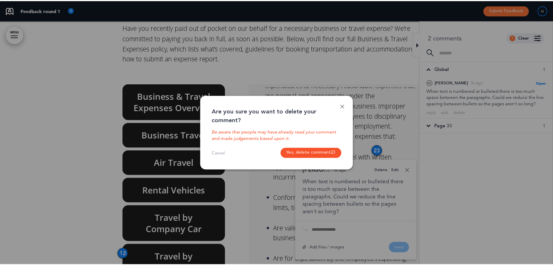
scroll to position [0, 544]
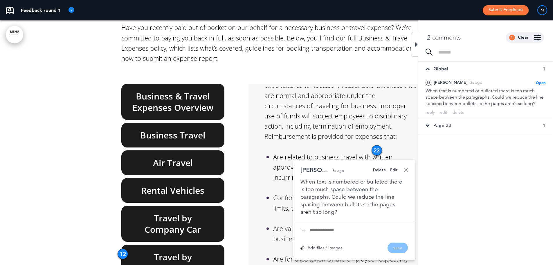
click at [414, 40] on div at bounding box center [414, 44] width 7 height 25
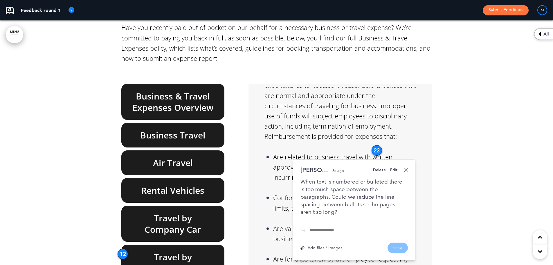
click at [410, 131] on p "Reimbursement is provided for expenses that:" at bounding box center [340, 141] width 151 height 20
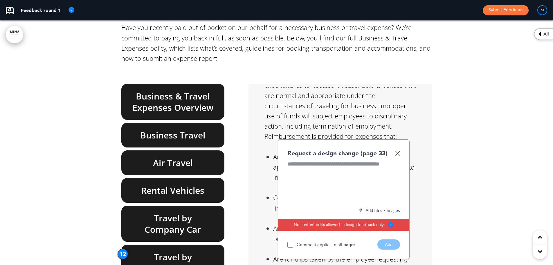
click at [397, 150] on img at bounding box center [397, 152] width 5 height 5
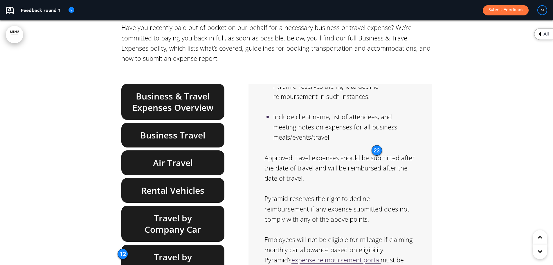
scroll to position [272, 0]
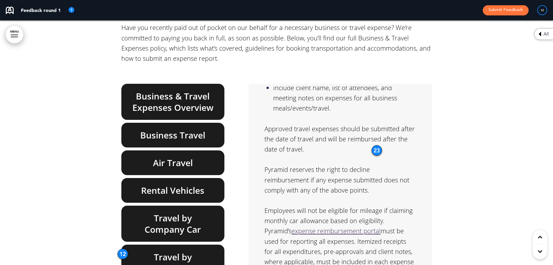
click at [525, 146] on div at bounding box center [276, 134] width 553 height 422
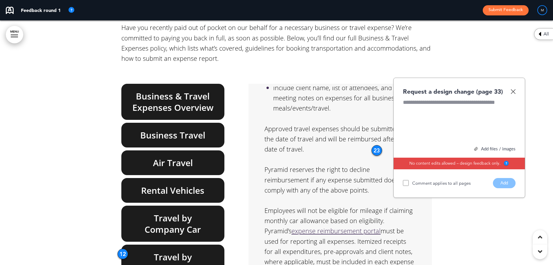
click at [514, 89] on img at bounding box center [513, 91] width 5 height 5
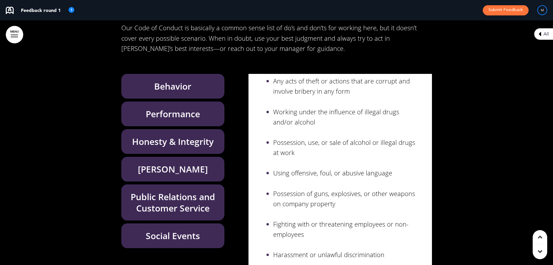
scroll to position [139, 0]
